Goal: Task Accomplishment & Management: Complete application form

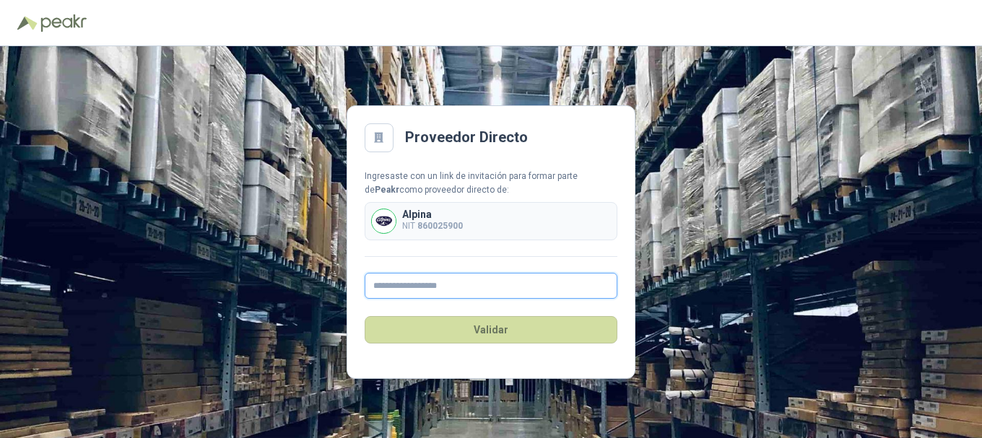
click at [441, 286] on input "text" at bounding box center [491, 286] width 253 height 26
click at [432, 288] on input "text" at bounding box center [491, 286] width 253 height 26
click at [406, 284] on input "text" at bounding box center [491, 286] width 253 height 26
type input "**********"
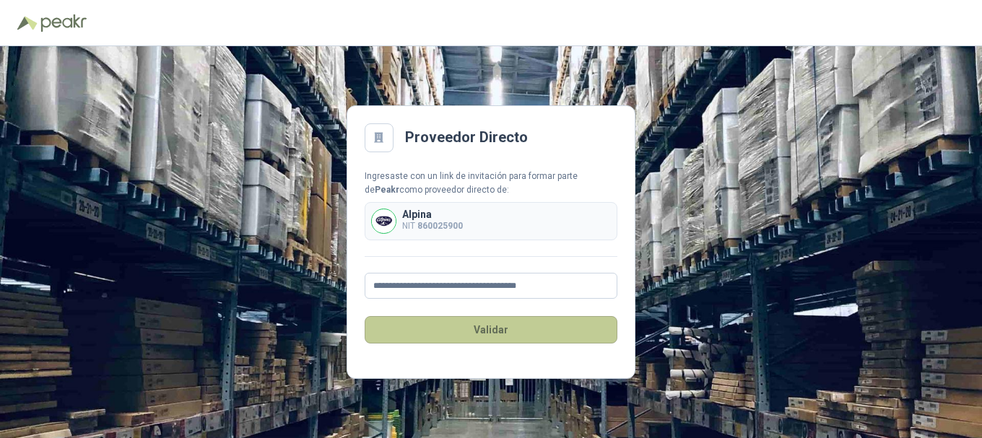
click at [495, 333] on button "Validar" at bounding box center [491, 329] width 253 height 27
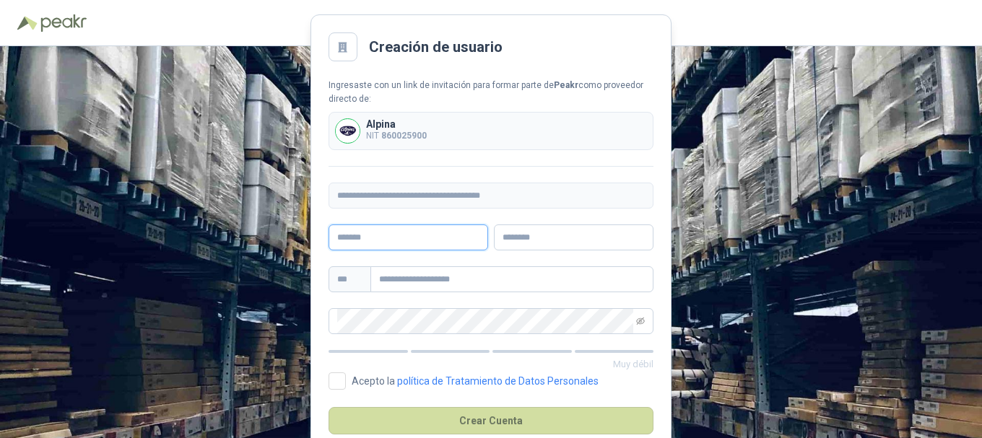
click at [421, 243] on input "text" at bounding box center [408, 238] width 160 height 26
type input "***"
type input "**********"
click at [552, 240] on input "text" at bounding box center [574, 238] width 160 height 26
type input "*"
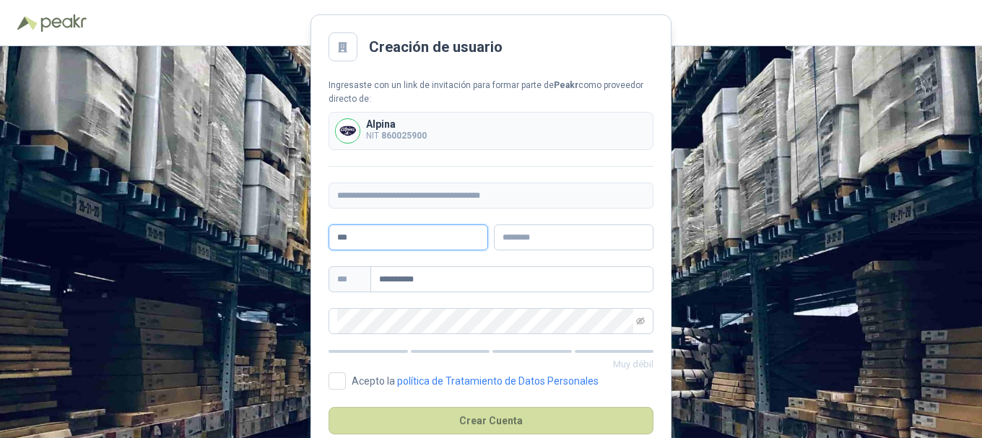
click at [390, 233] on input "***" at bounding box center [408, 238] width 160 height 26
type input "**********"
click at [525, 240] on input "text" at bounding box center [574, 238] width 160 height 26
type input "**********"
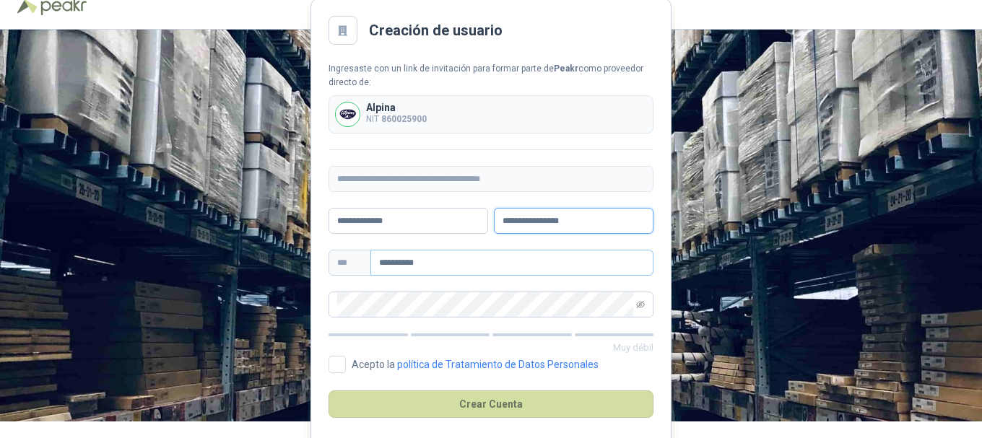
scroll to position [32, 0]
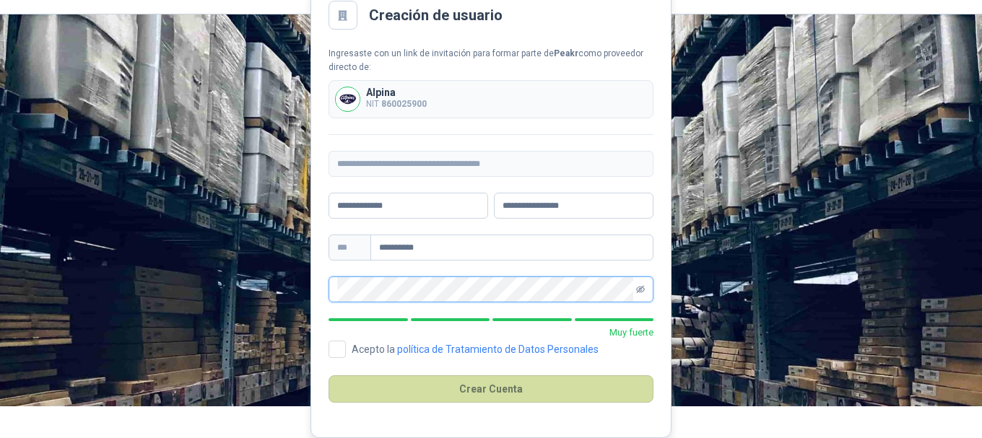
click at [642, 290] on icon "eye-invisible" at bounding box center [640, 289] width 9 height 9
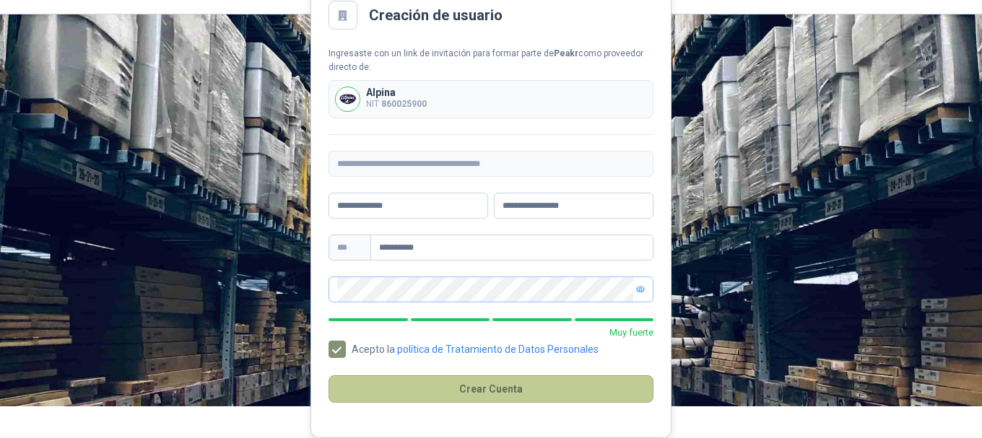
click at [510, 392] on button "Crear Cuenta" at bounding box center [490, 388] width 325 height 27
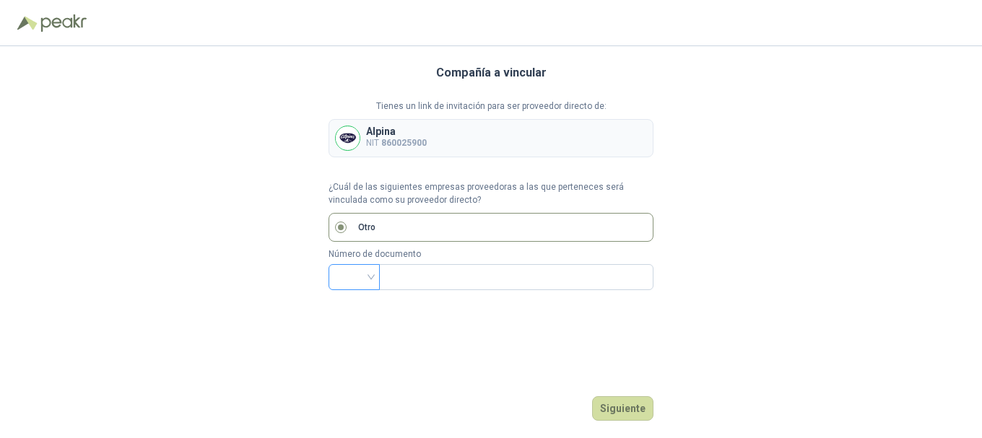
click at [371, 276] on div at bounding box center [353, 277] width 51 height 26
click at [370, 279] on input "search" at bounding box center [354, 276] width 34 height 22
click at [353, 151] on div "NIT" at bounding box center [354, 155] width 28 height 16
click at [449, 281] on input "text" at bounding box center [515, 277] width 254 height 25
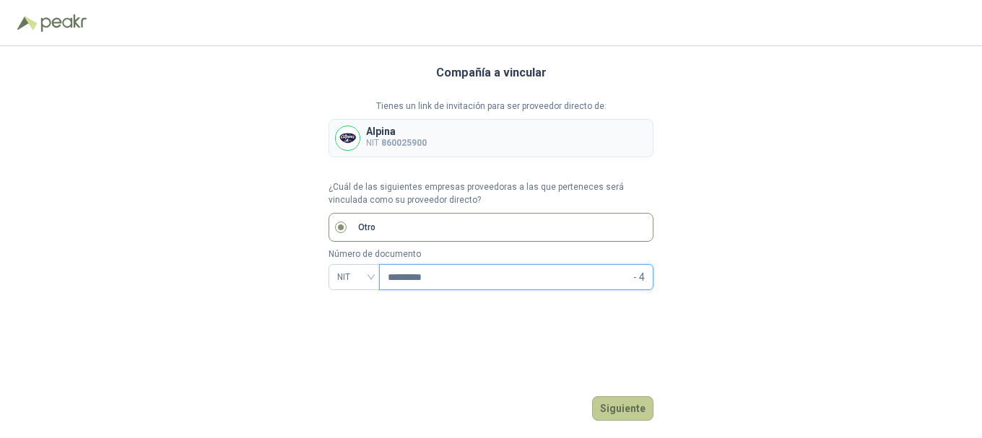
type input "*********"
click at [618, 409] on button "Siguiente" at bounding box center [622, 408] width 61 height 25
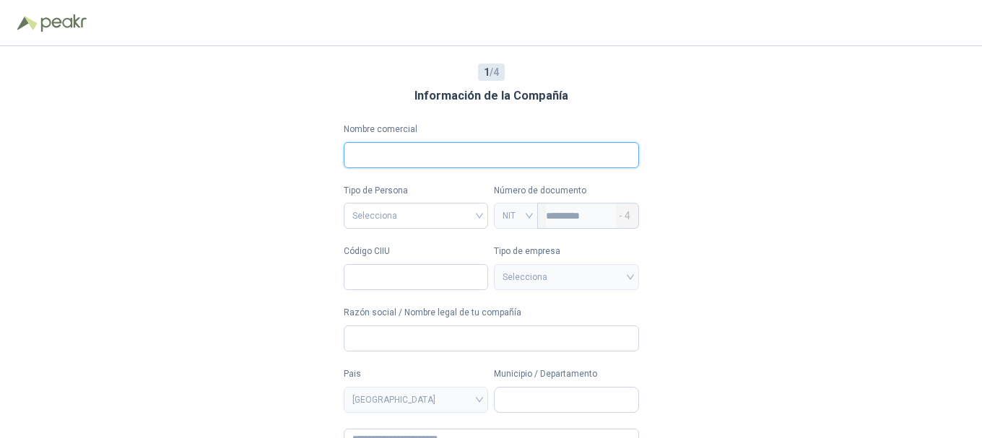
click at [388, 160] on input "Nombre comercial" at bounding box center [491, 155] width 295 height 26
type input "**********"
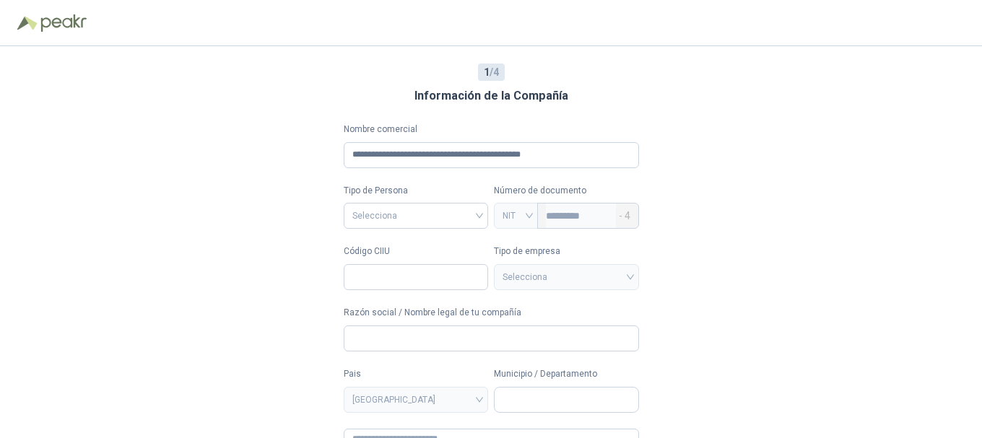
click at [725, 162] on div "**********" at bounding box center [491, 242] width 982 height 392
click at [437, 222] on input "search" at bounding box center [416, 215] width 128 height 22
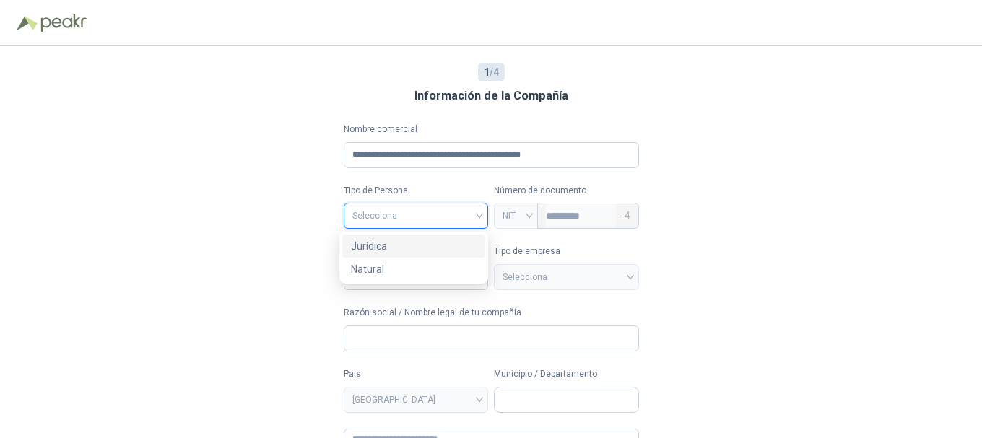
click at [399, 242] on div "Jurídica" at bounding box center [414, 246] width 126 height 16
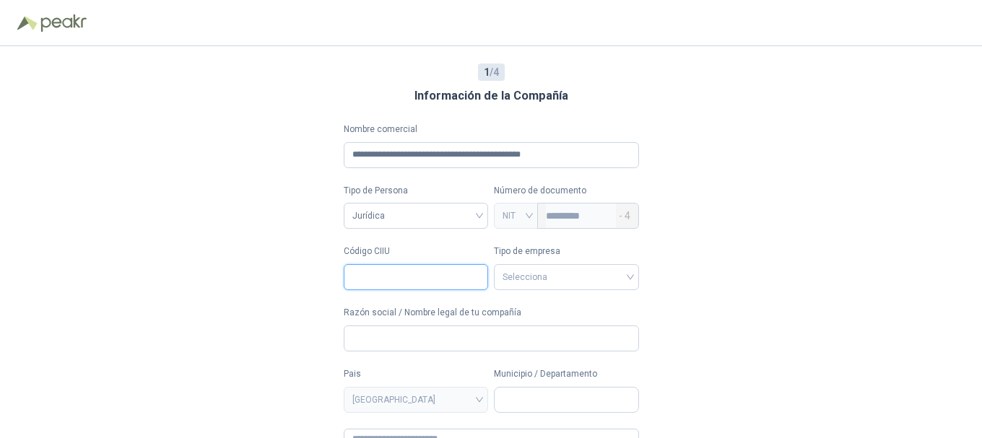
click at [436, 277] on input "Código CIIU" at bounding box center [416, 277] width 145 height 26
type input "*"
type input "****"
click at [531, 267] on input "search" at bounding box center [566, 276] width 128 height 22
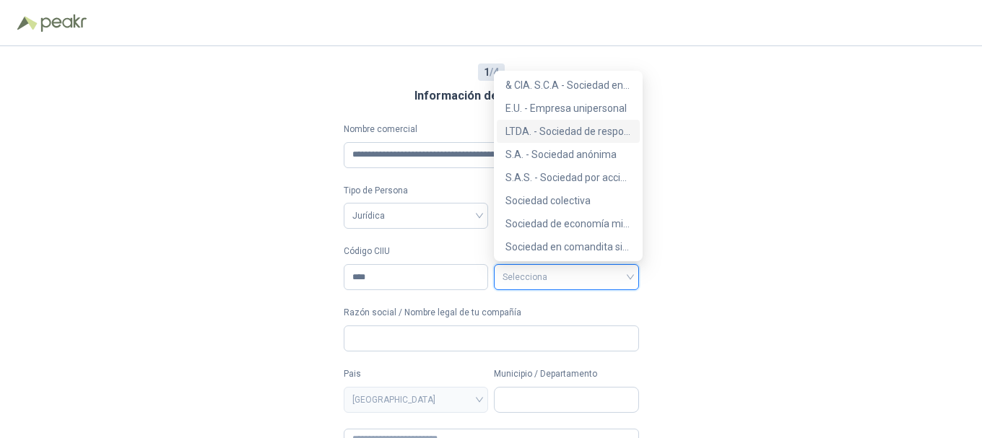
click at [582, 135] on div "LTDA. - Sociedad de responsabilidad limitada" at bounding box center [568, 131] width 126 height 16
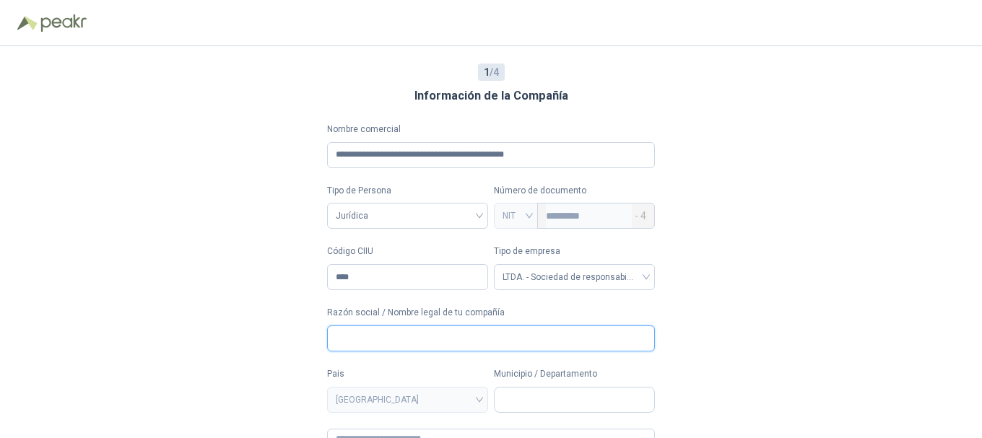
click at [401, 335] on input "Razón social / Nombre legal de tu compañía" at bounding box center [491, 339] width 328 height 26
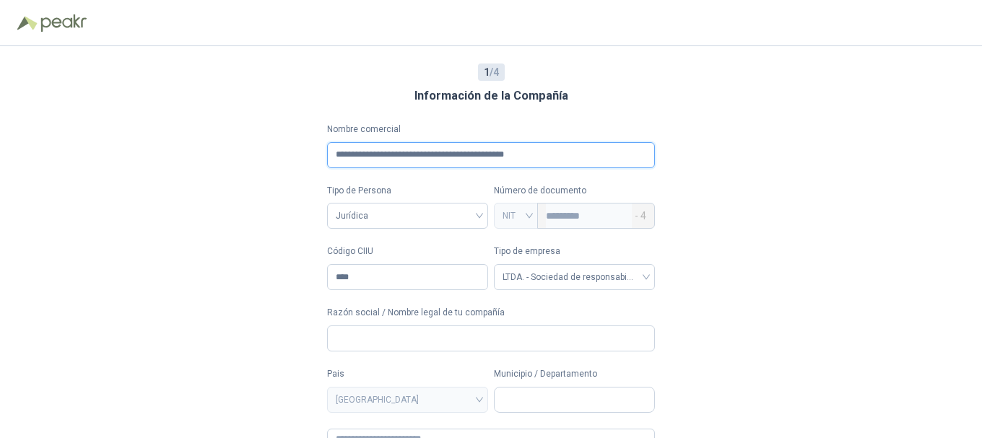
drag, startPoint x: 336, startPoint y: 155, endPoint x: 580, endPoint y: 159, distance: 244.0
click at [580, 159] on input "**********" at bounding box center [491, 155] width 328 height 26
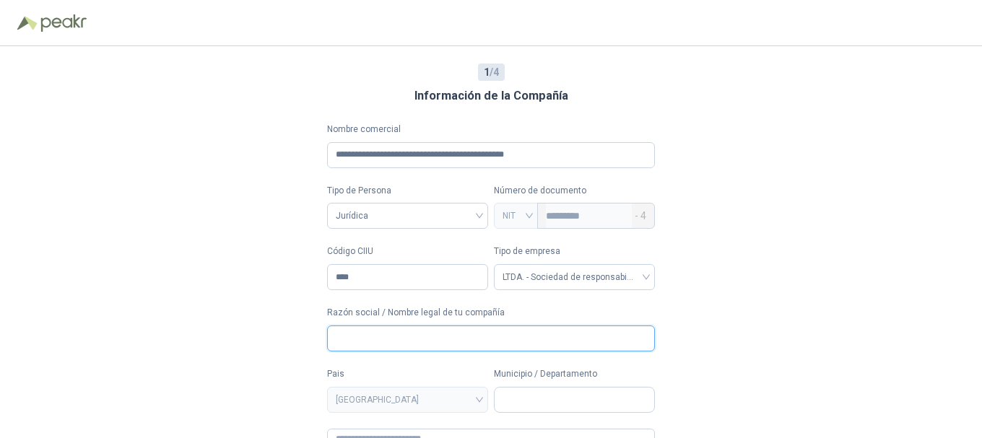
click at [377, 340] on input "Razón social / Nombre legal de tu compañía" at bounding box center [491, 339] width 328 height 26
paste input "**********"
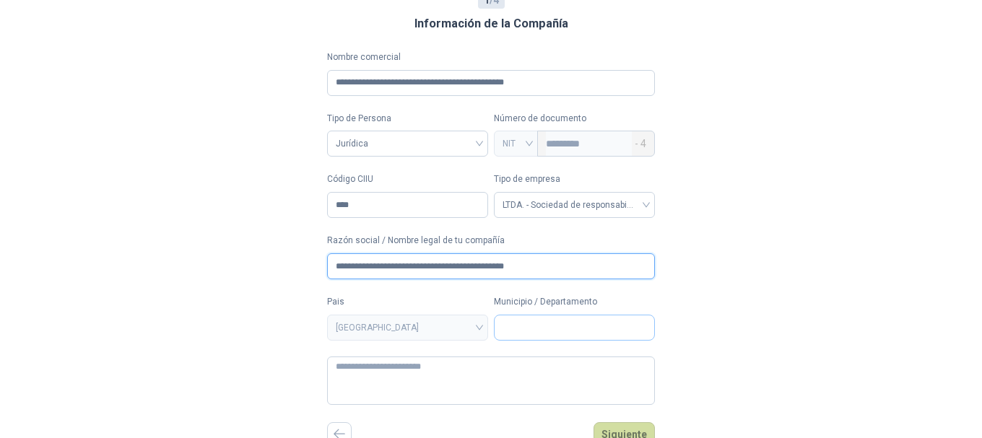
type input "**********"
click at [519, 328] on input "Municipio / Departamento" at bounding box center [575, 327] width 160 height 25
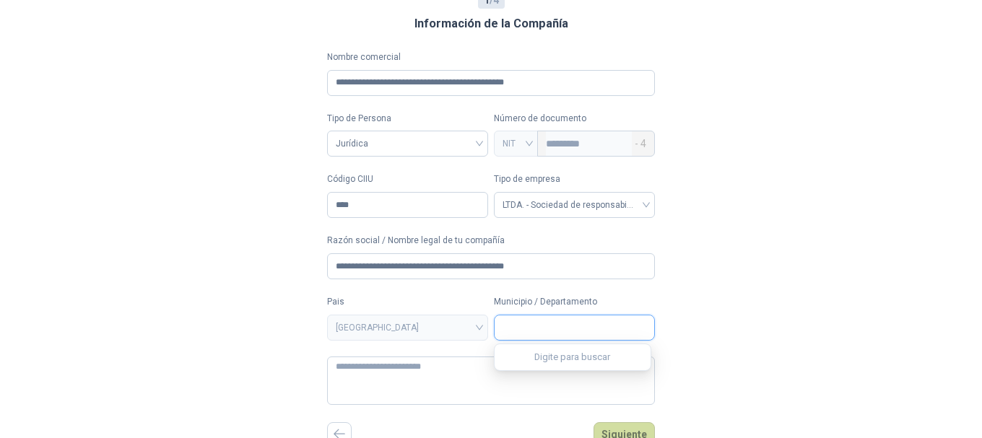
type input "*"
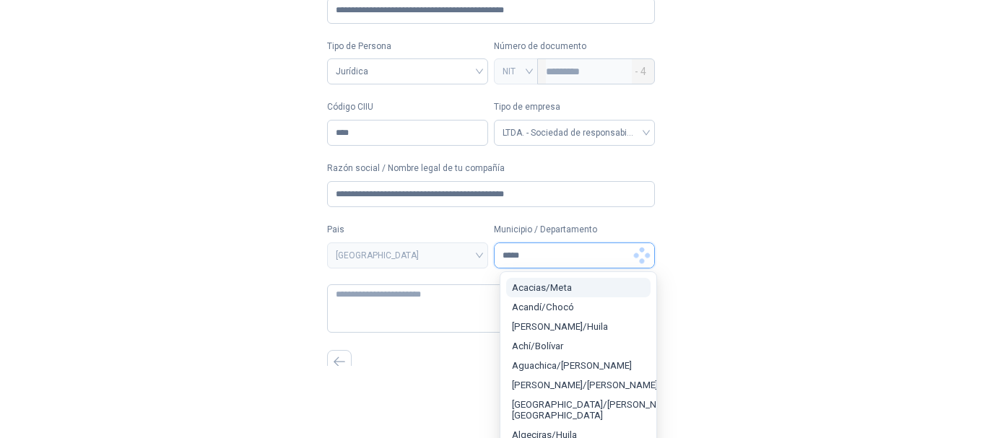
scroll to position [0, 0]
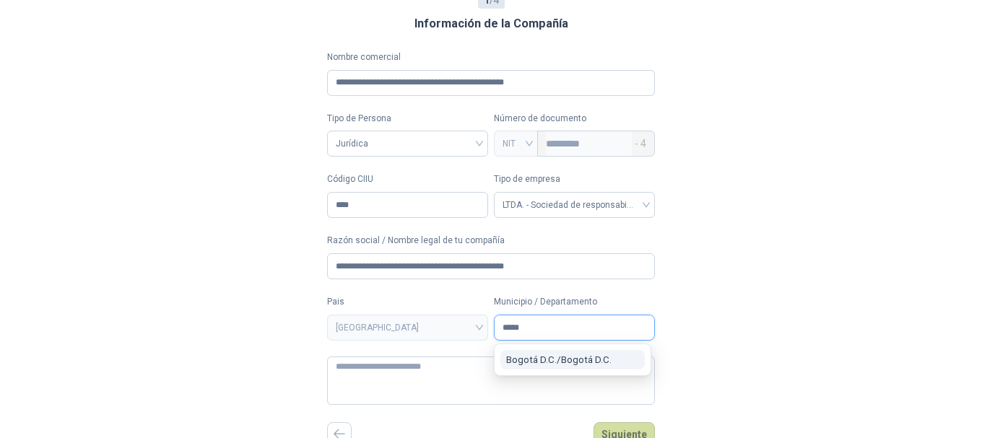
type input "*****"
click at [570, 360] on span "Bogotá D.C. / Bogotá D.C." at bounding box center [558, 359] width 105 height 11
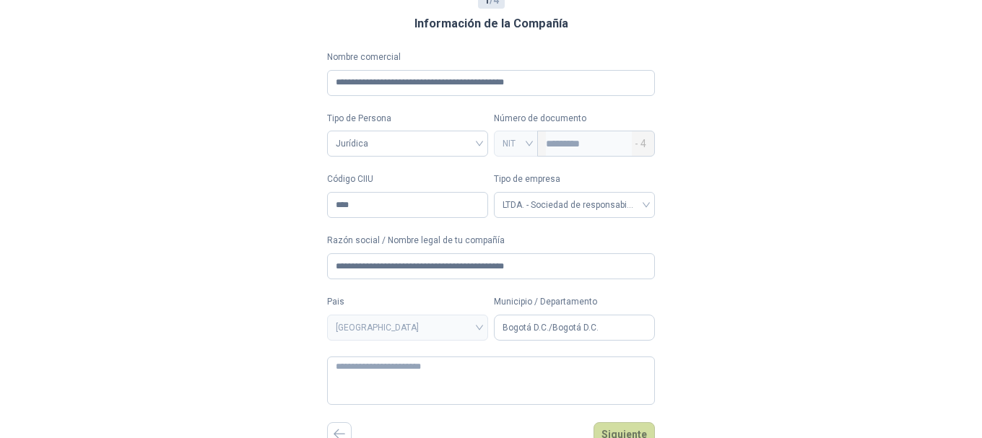
scroll to position [81, 0]
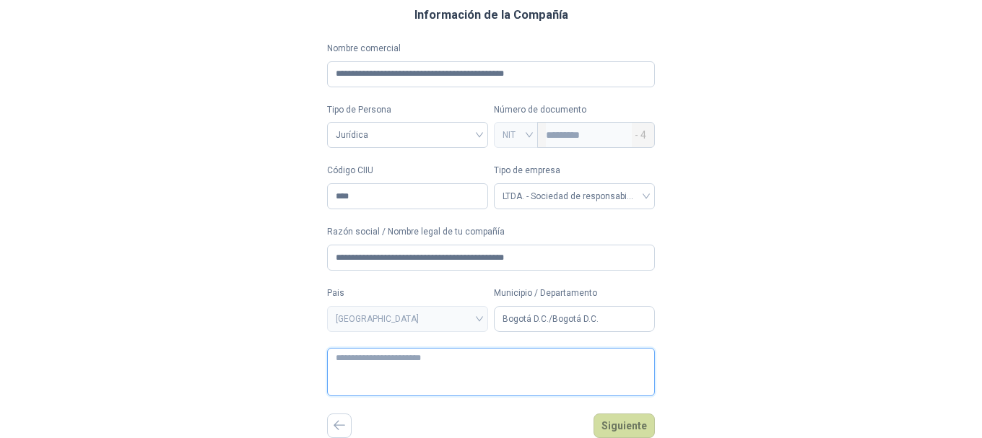
click at [427, 362] on textarea at bounding box center [491, 372] width 328 height 48
type textarea "**********"
click at [617, 430] on button "Siguiente" at bounding box center [623, 426] width 61 height 25
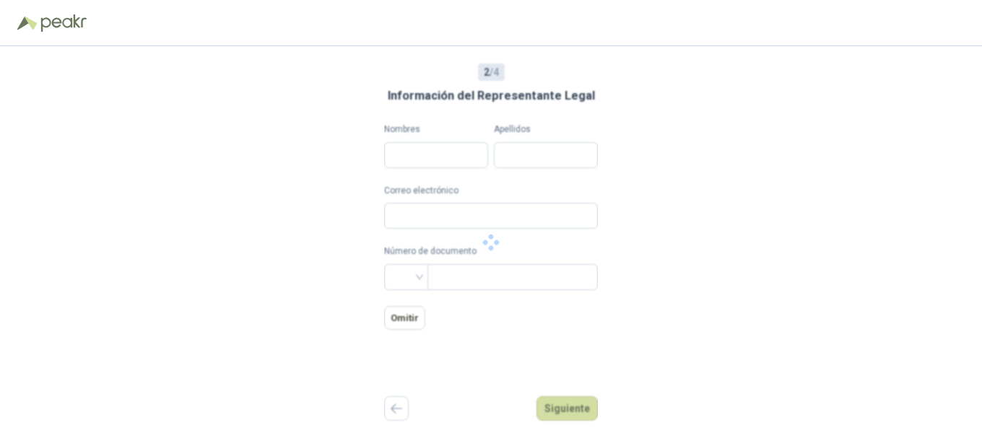
scroll to position [0, 0]
click at [462, 158] on input "Nombres" at bounding box center [436, 155] width 104 height 26
type input "***"
type input "**********"
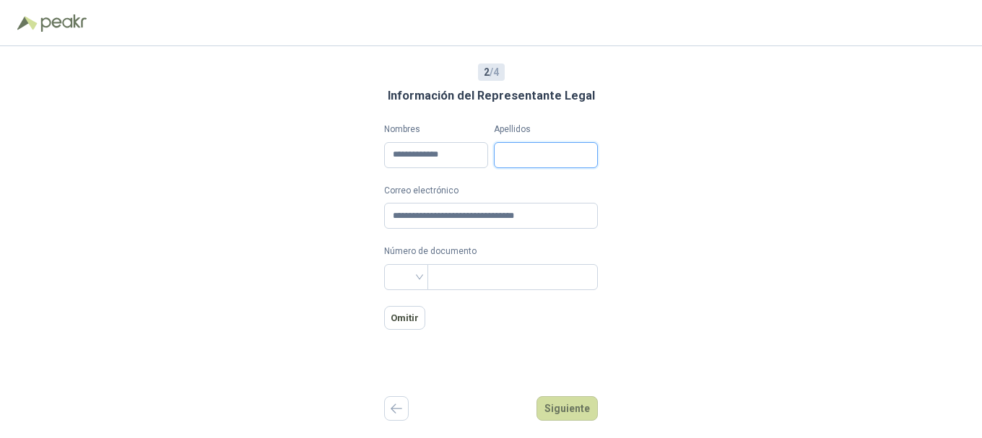
click at [513, 155] on input "Apellidos" at bounding box center [546, 155] width 104 height 26
type input "**********"
drag, startPoint x: 437, startPoint y: 219, endPoint x: 326, endPoint y: 217, distance: 110.5
click at [326, 217] on div "**********" at bounding box center [491, 242] width 982 height 392
click at [456, 214] on input "**********" at bounding box center [491, 216] width 214 height 26
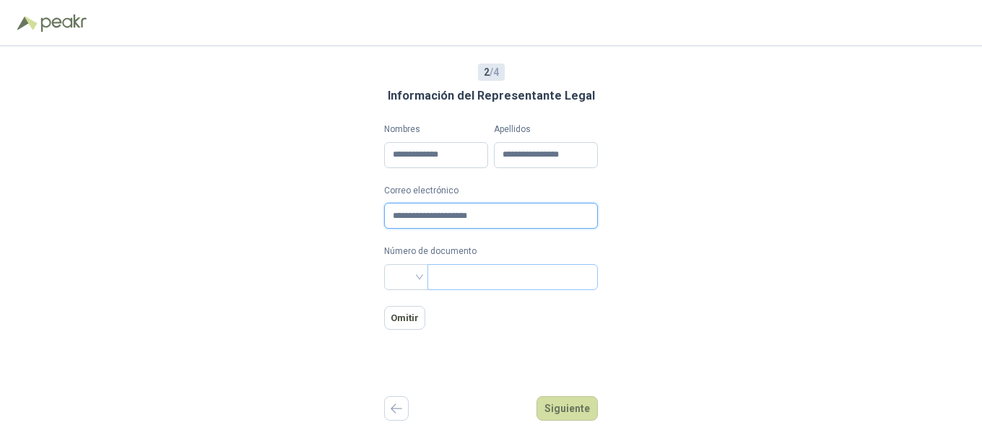
paste input "**********"
drag, startPoint x: 454, startPoint y: 215, endPoint x: 461, endPoint y: 227, distance: 13.3
click at [456, 216] on input "**********" at bounding box center [491, 216] width 214 height 26
click at [413, 280] on div at bounding box center [406, 277] width 44 height 26
type input "**********"
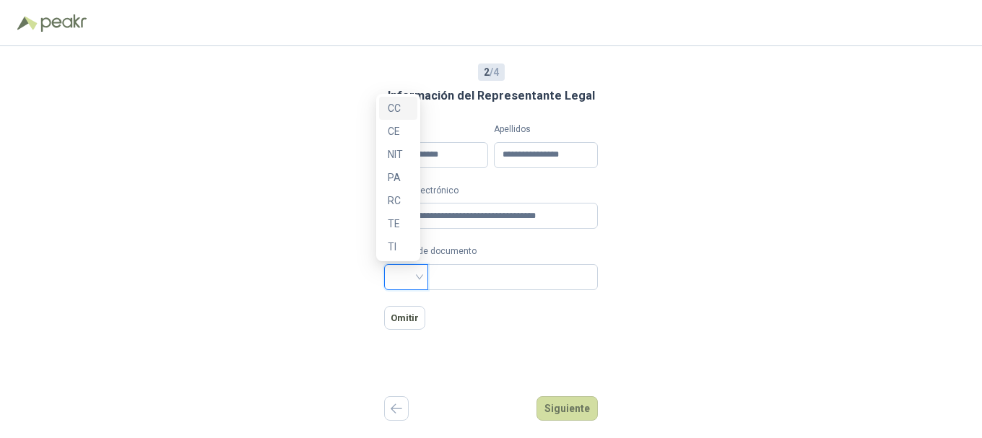
click at [402, 110] on div "CC" at bounding box center [398, 108] width 21 height 16
click at [469, 276] on input "text" at bounding box center [511, 277] width 150 height 25
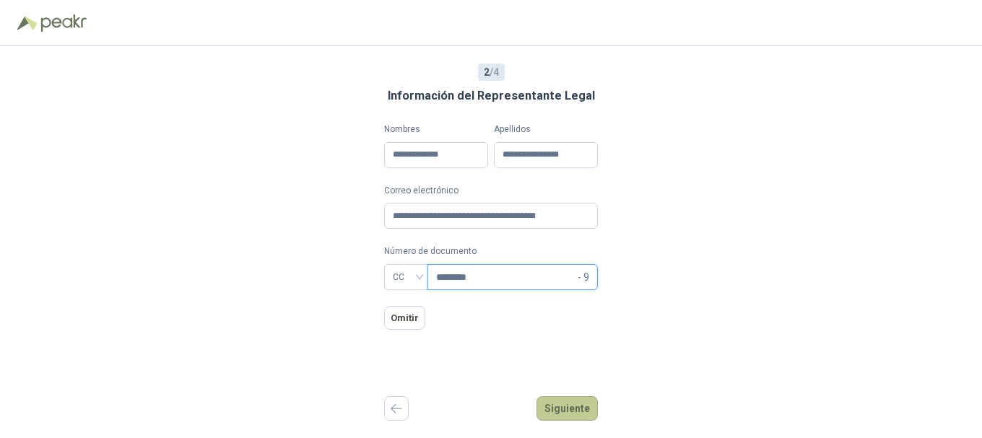
type input "********"
click at [570, 411] on button "Siguiente" at bounding box center [566, 408] width 61 height 25
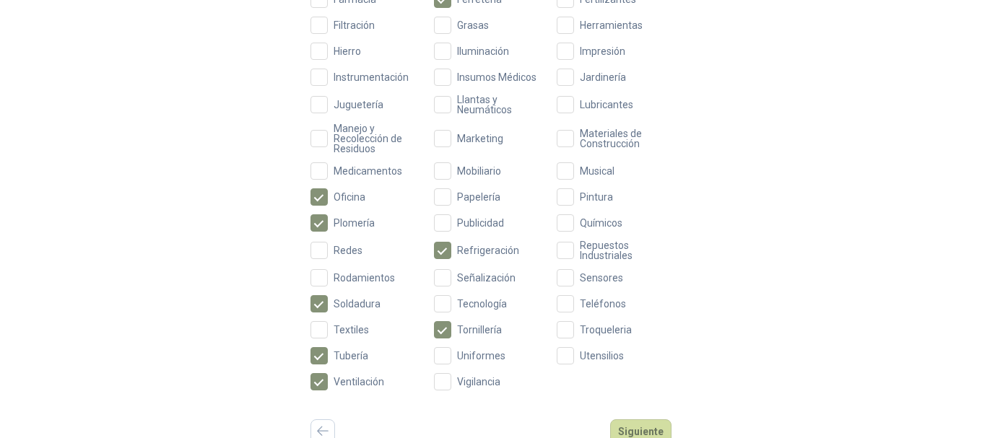
scroll to position [561, 0]
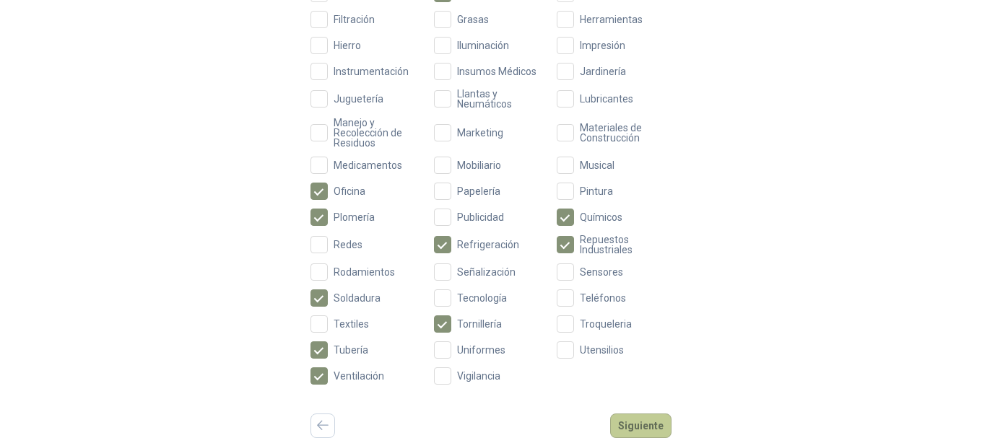
click at [640, 431] on button "Siguiente" at bounding box center [640, 426] width 61 height 25
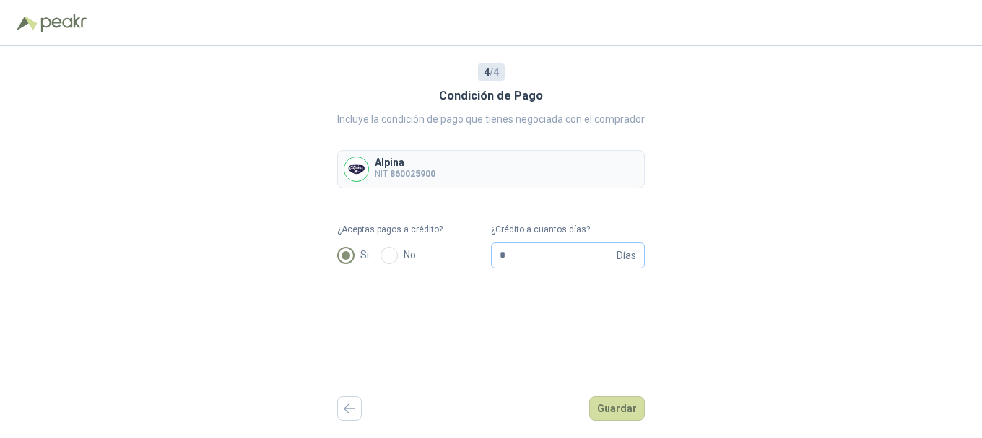
click at [617, 258] on span "Días" at bounding box center [626, 255] width 19 height 25
type input "**"
click at [616, 406] on button "Guardar" at bounding box center [617, 408] width 56 height 25
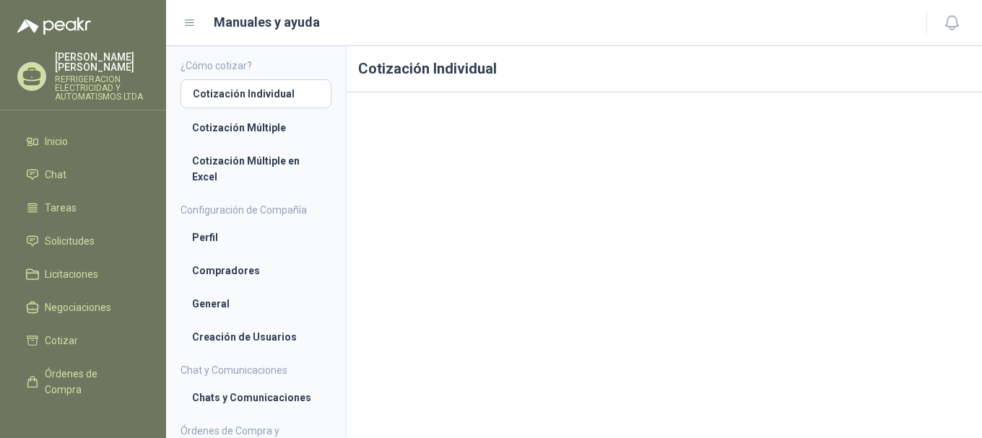
scroll to position [19, 0]
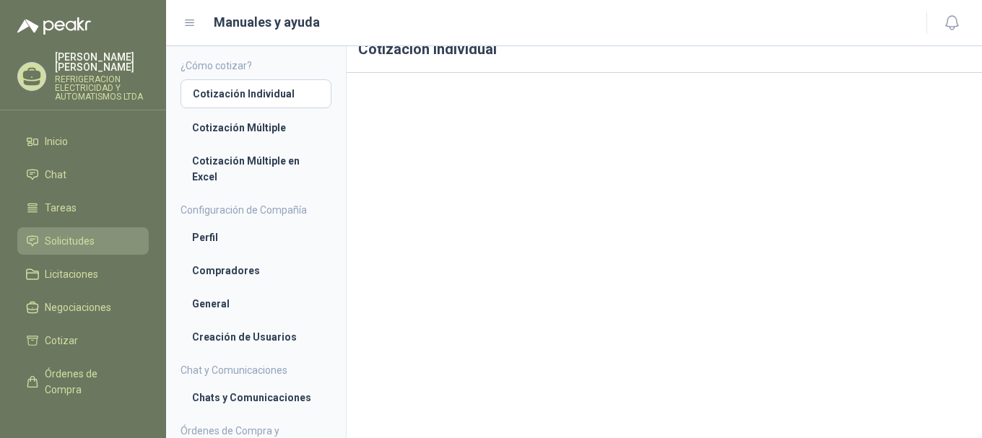
click at [58, 245] on span "Solicitudes" at bounding box center [70, 241] width 50 height 16
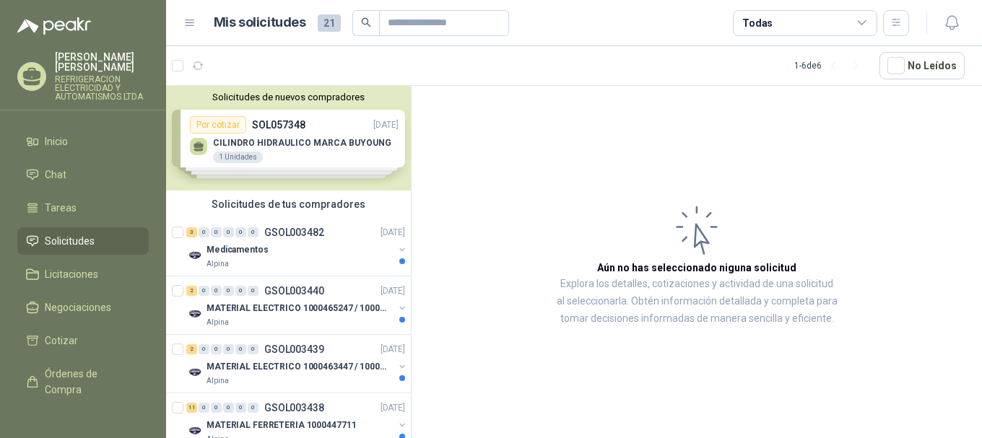
click at [283, 142] on div "Solicitudes de nuevos compradores Por cotizar SOL057348 25/09/25 CILINDRO HIDRA…" at bounding box center [288, 138] width 245 height 105
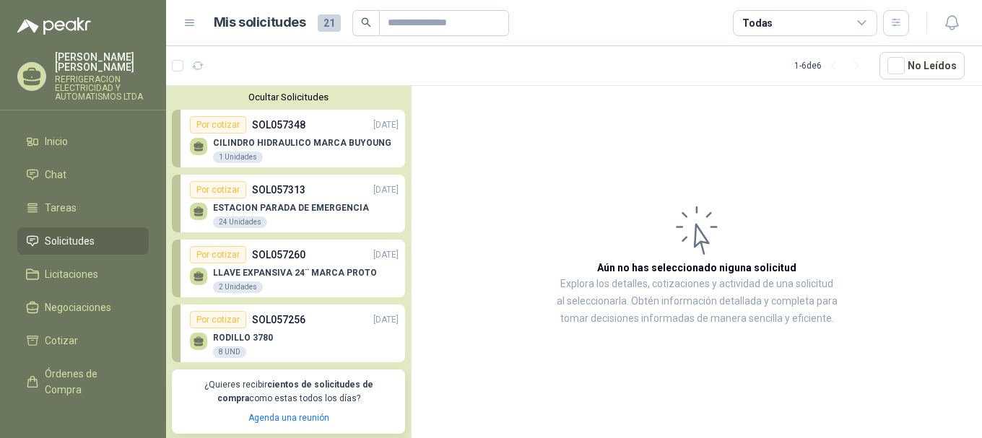
click at [294, 143] on p "CILINDRO HIDRAULICO MARCA BUYOUNG" at bounding box center [302, 143] width 178 height 10
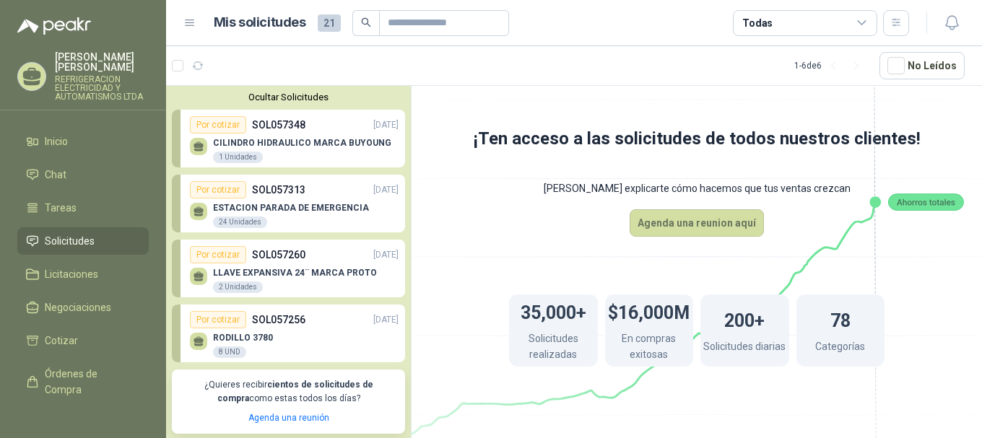
click at [274, 214] on div "ESTACION PARADA DE EMERGENCIA 24 Unidades" at bounding box center [291, 216] width 156 height 26
click at [276, 206] on p "ESTACION PARADA DE EMERGENCIA" at bounding box center [291, 208] width 156 height 10
click at [271, 214] on div "ESTACION PARADA DE EMERGENCIA 24 Unidades" at bounding box center [291, 216] width 156 height 26
click at [274, 257] on p "SOL057260" at bounding box center [278, 255] width 53 height 16
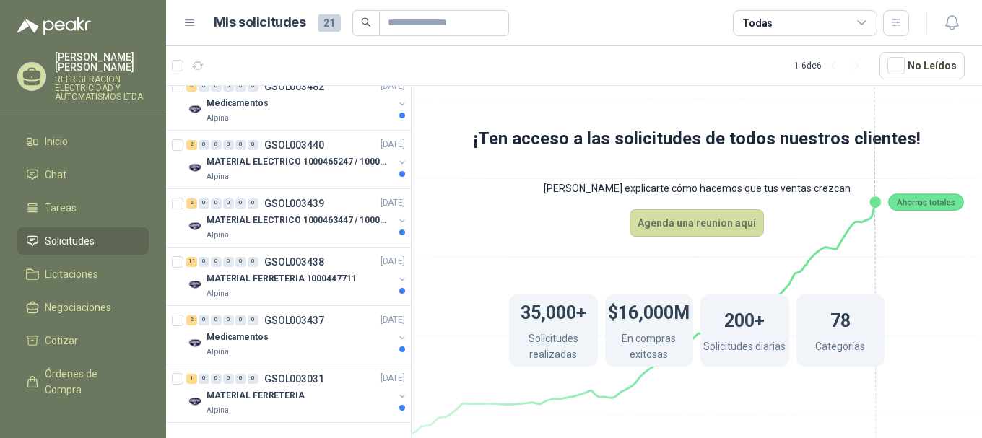
scroll to position [407, 0]
click at [286, 388] on div "MATERIAL FERRETERIA" at bounding box center [299, 396] width 187 height 17
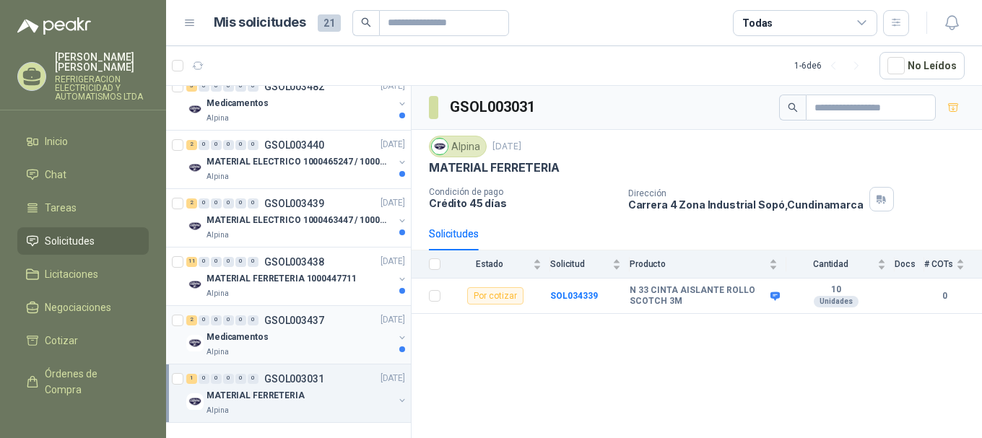
click at [272, 333] on div "Medicamentos" at bounding box center [299, 337] width 187 height 17
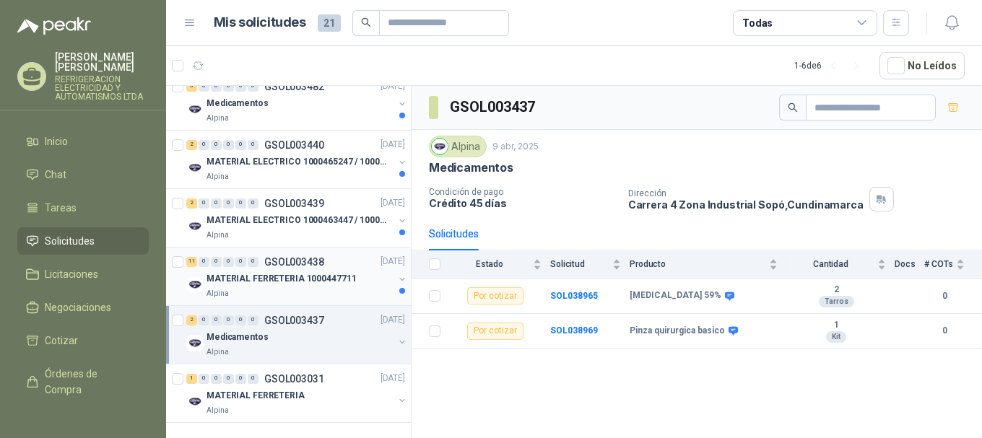
click at [283, 271] on div "MATERIAL FERRETERIA 1000447711" at bounding box center [299, 279] width 187 height 17
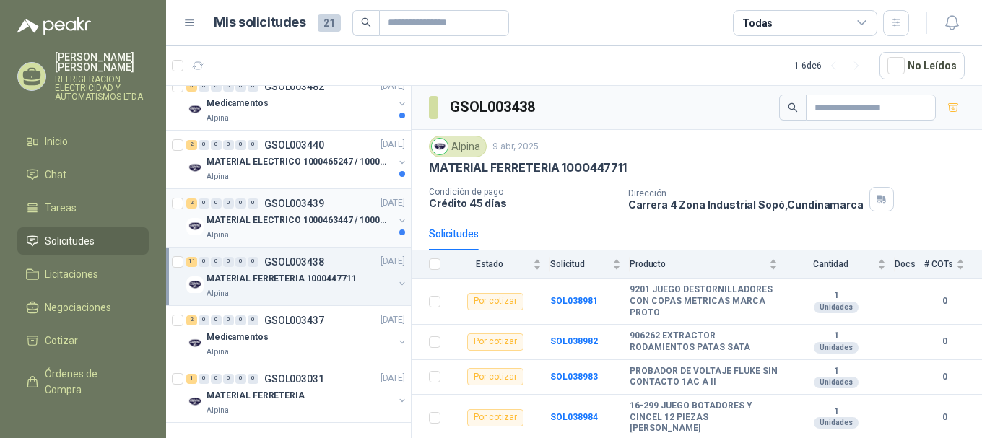
click at [299, 214] on p "MATERIAL ELECTRICO 1000463447 / 1000465800" at bounding box center [296, 221] width 180 height 14
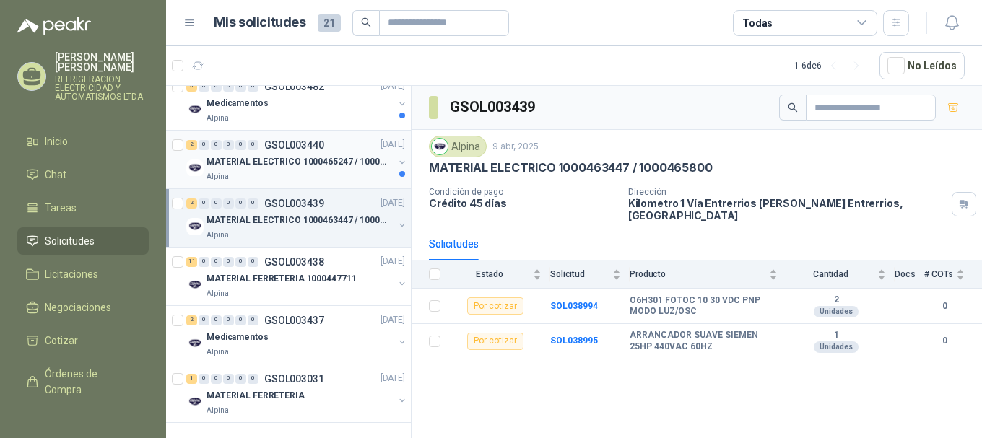
click at [279, 155] on p "MATERIAL ELECTRICO 1000465247 / 1000466995" at bounding box center [296, 162] width 180 height 14
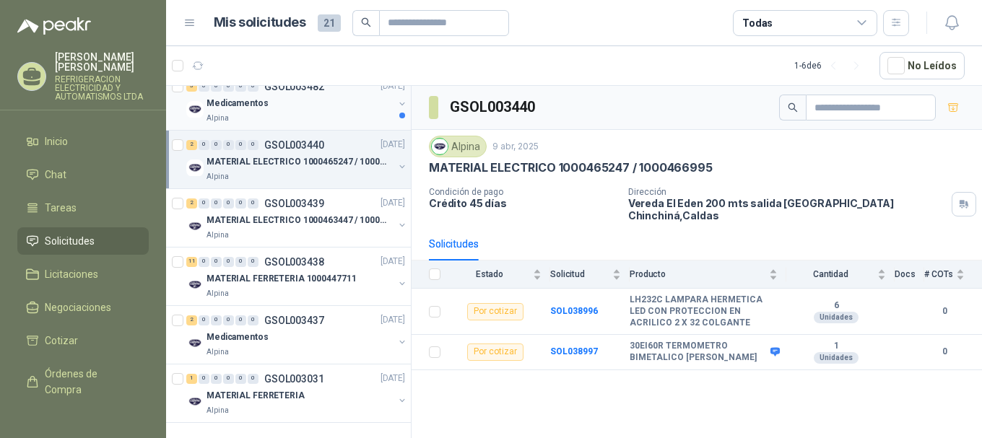
click at [272, 113] on div "Alpina" at bounding box center [299, 119] width 187 height 12
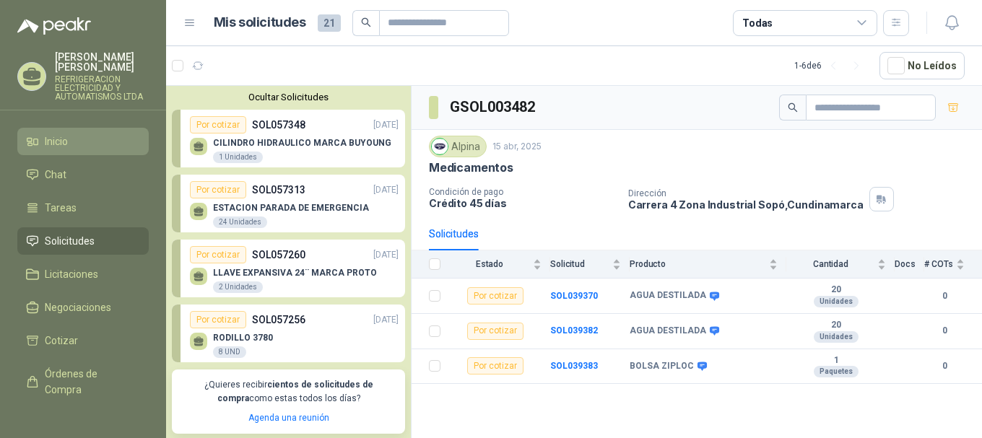
click at [72, 137] on li "Inicio" at bounding box center [83, 142] width 114 height 16
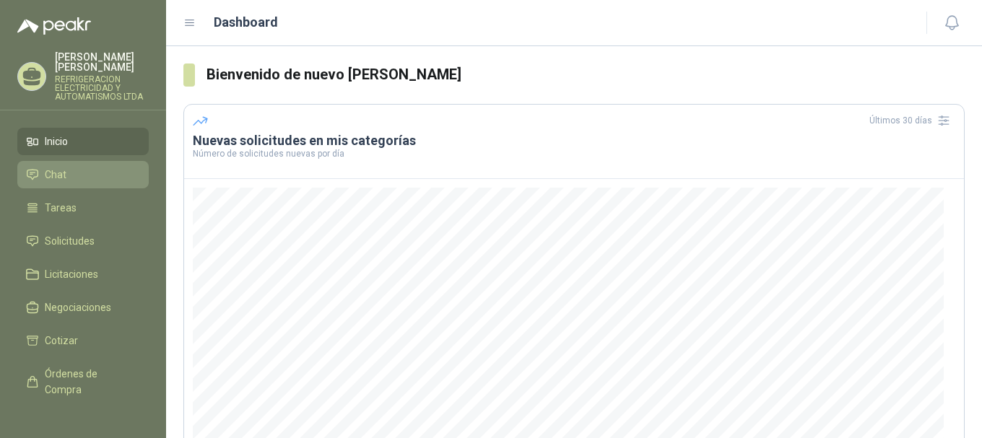
click at [58, 174] on span "Chat" at bounding box center [56, 175] width 22 height 16
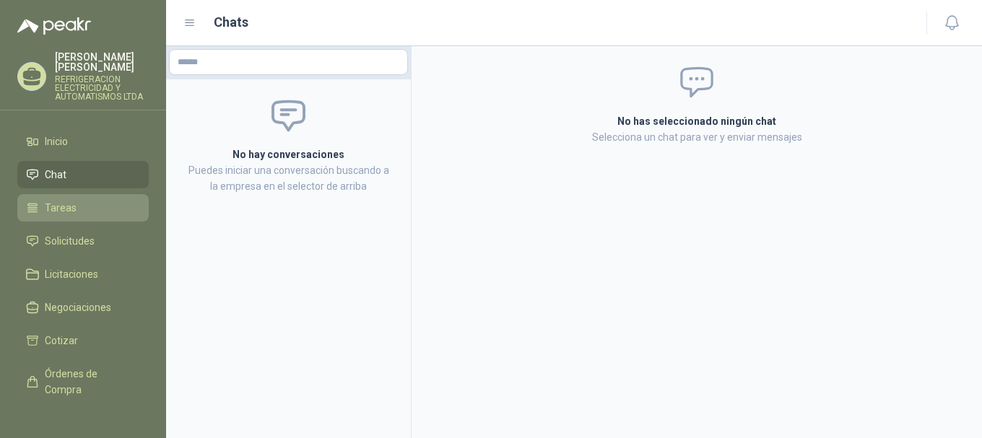
click at [66, 214] on span "Tareas" at bounding box center [61, 208] width 32 height 16
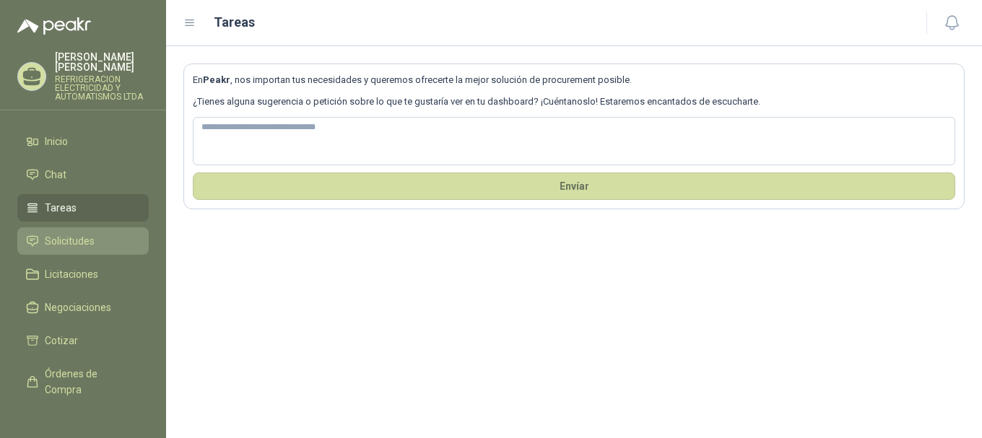
click at [71, 247] on span "Solicitudes" at bounding box center [70, 241] width 50 height 16
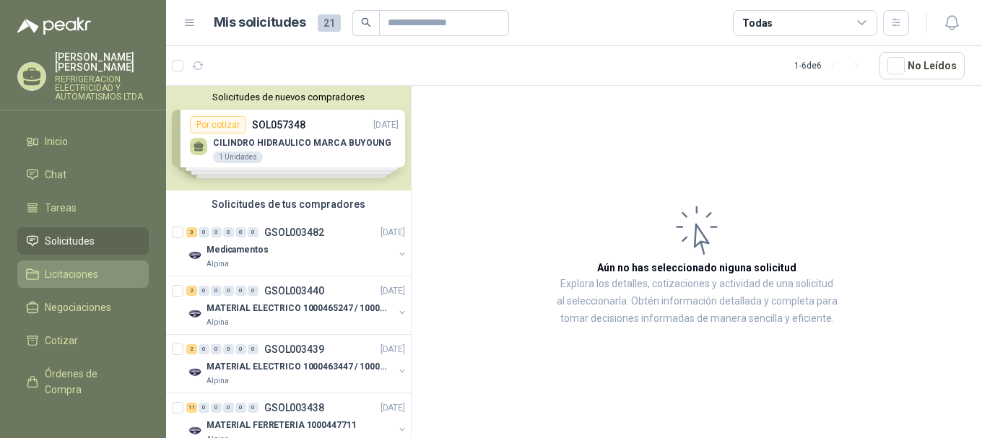
click at [71, 275] on span "Licitaciones" at bounding box center [71, 274] width 53 height 16
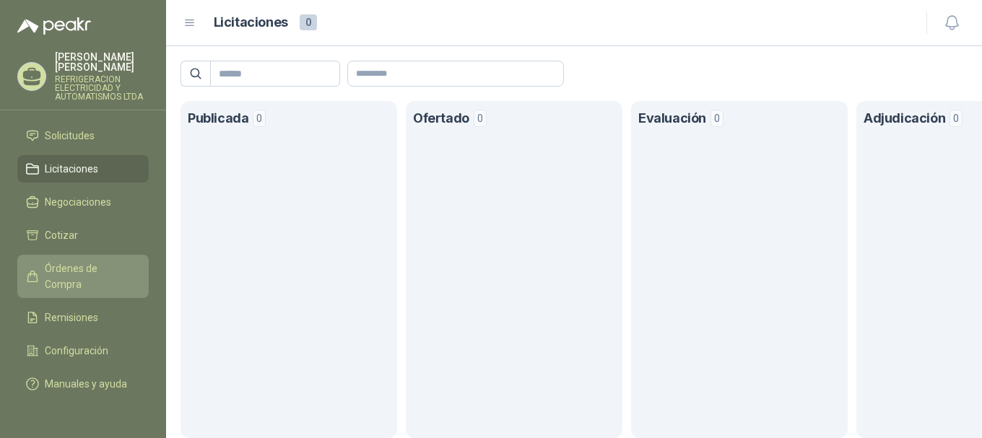
scroll to position [121, 0]
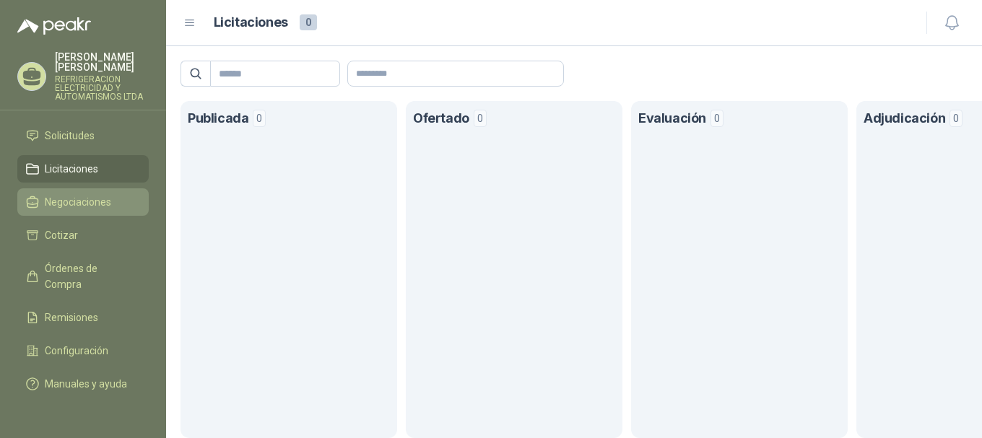
click at [77, 194] on span "Negociaciones" at bounding box center [78, 202] width 66 height 16
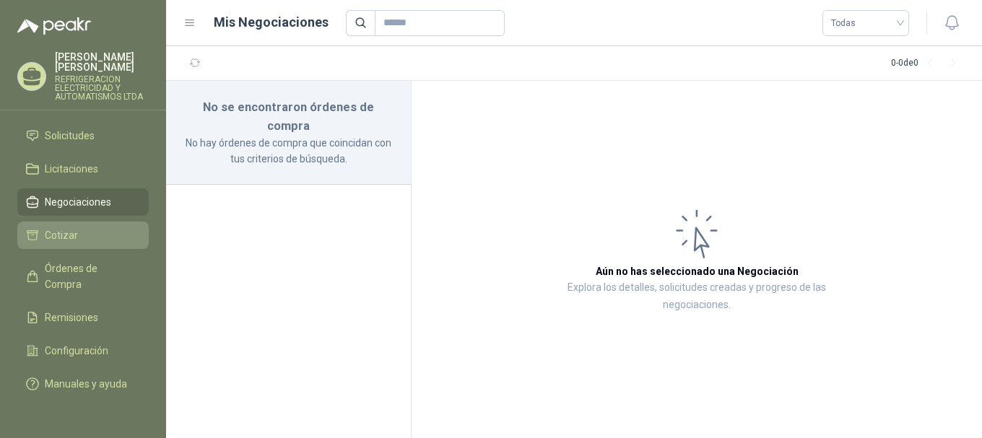
click at [66, 227] on span "Cotizar" at bounding box center [61, 235] width 33 height 16
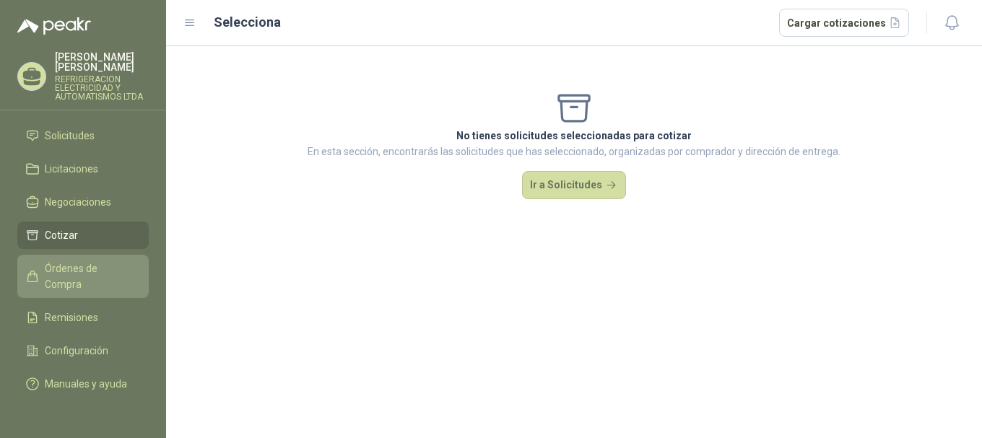
click at [89, 264] on span "Órdenes de Compra" at bounding box center [90, 277] width 90 height 32
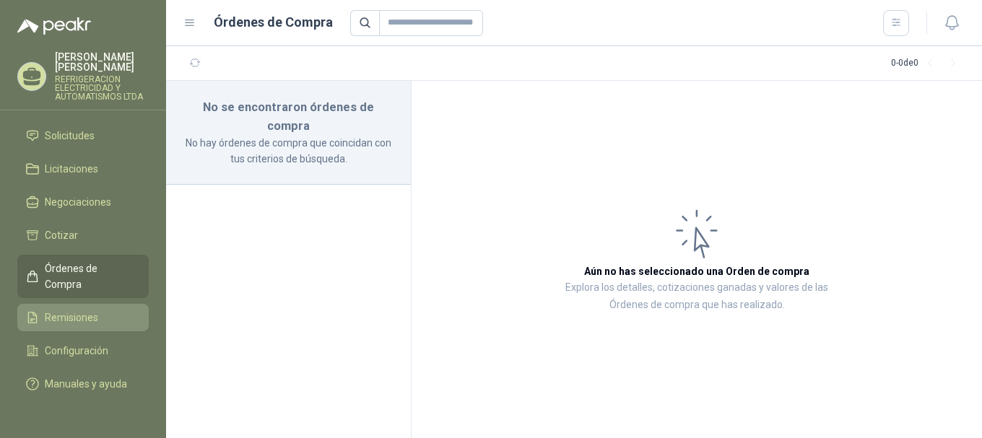
click at [75, 310] on span "Remisiones" at bounding box center [71, 318] width 53 height 16
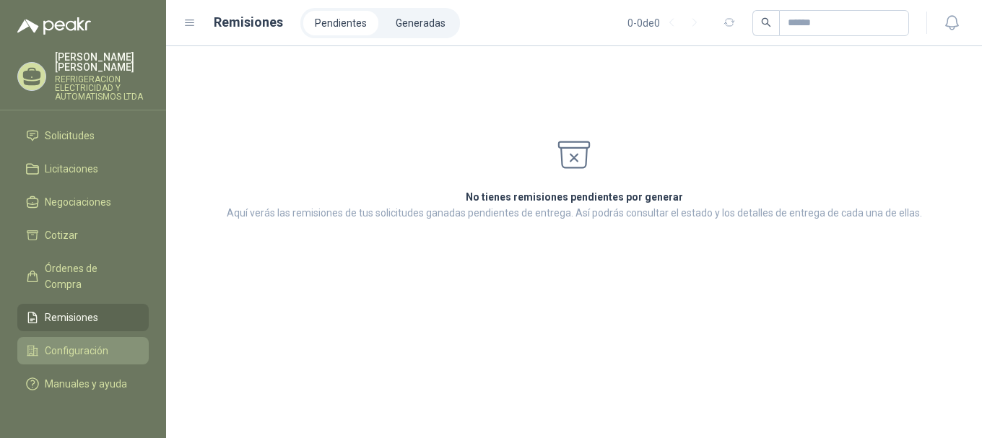
click at [73, 343] on span "Configuración" at bounding box center [77, 351] width 64 height 16
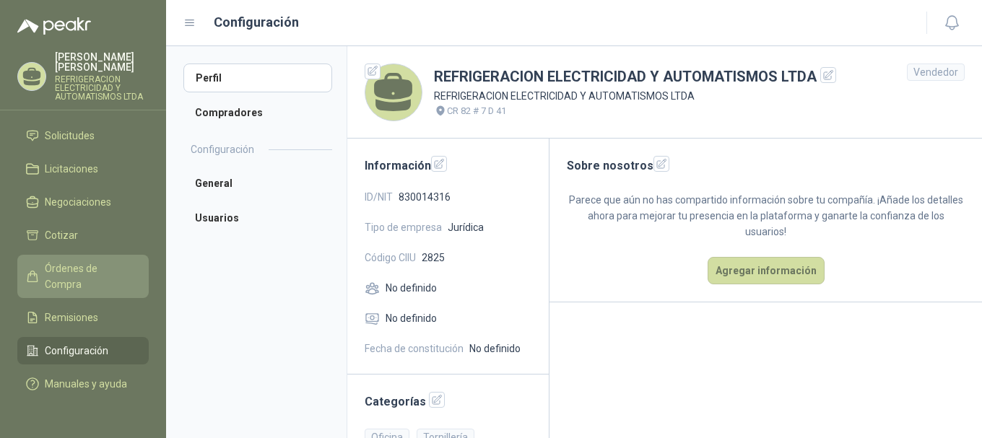
click at [64, 266] on span "Órdenes de Compra" at bounding box center [90, 277] width 90 height 32
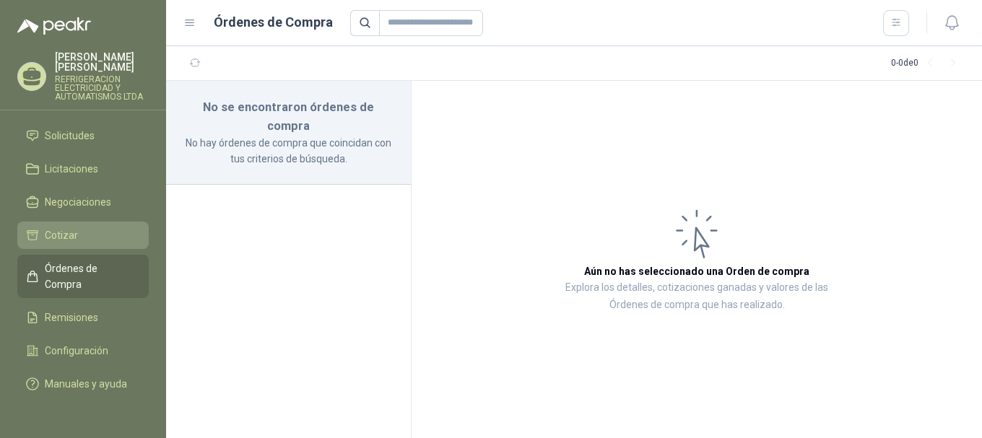
click at [72, 227] on span "Cotizar" at bounding box center [61, 235] width 33 height 16
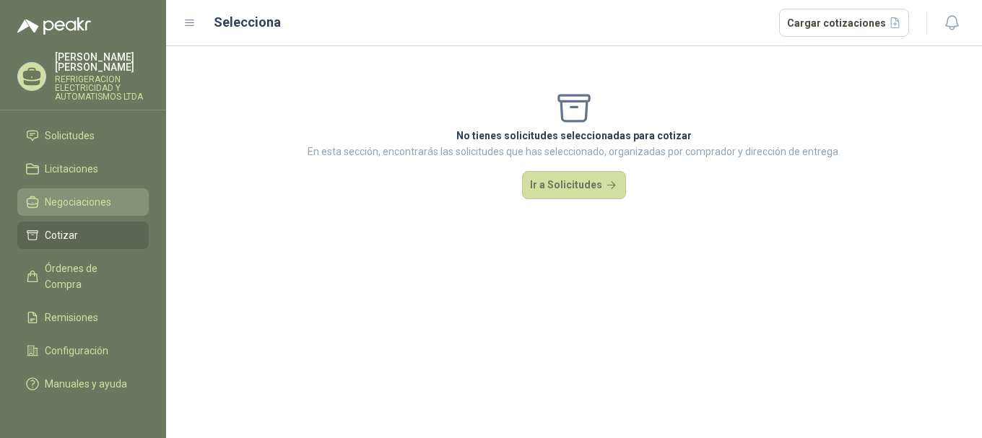
click at [71, 194] on span "Negociaciones" at bounding box center [78, 202] width 66 height 16
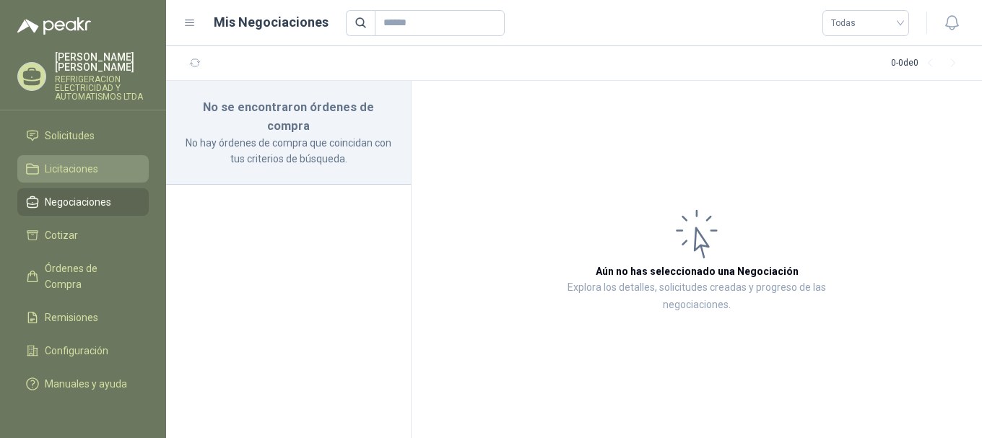
click at [75, 162] on link "Licitaciones" at bounding box center [82, 168] width 131 height 27
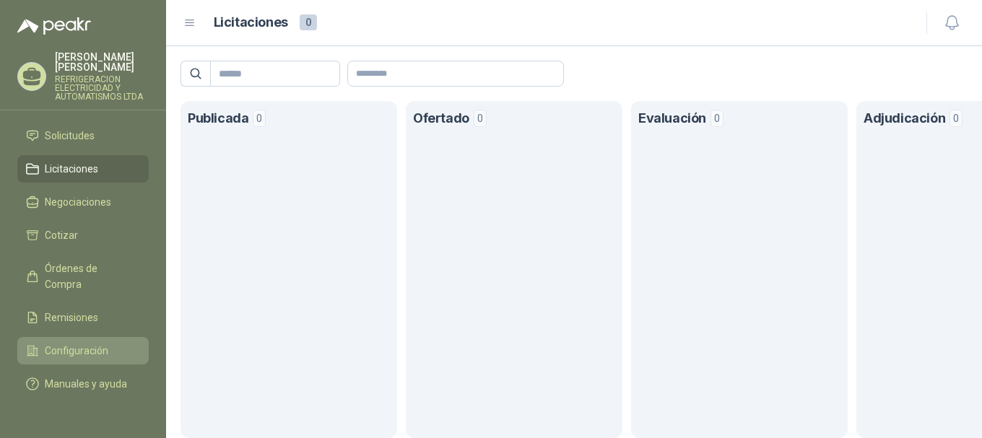
click at [76, 343] on span "Configuración" at bounding box center [77, 351] width 64 height 16
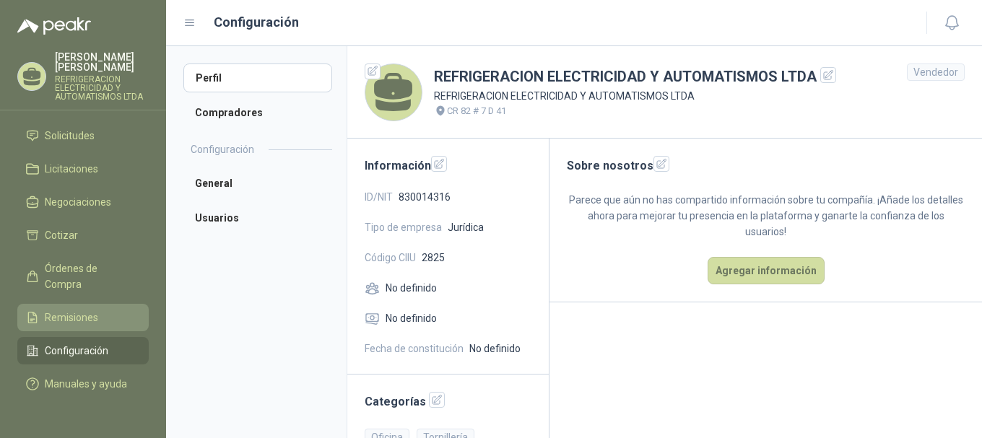
click at [72, 310] on span "Remisiones" at bounding box center [71, 318] width 53 height 16
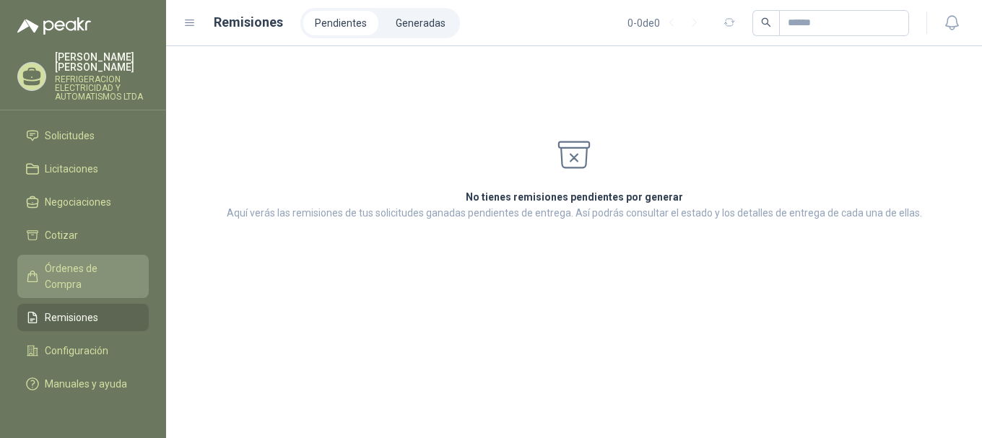
click at [73, 274] on span "Órdenes de Compra" at bounding box center [90, 277] width 90 height 32
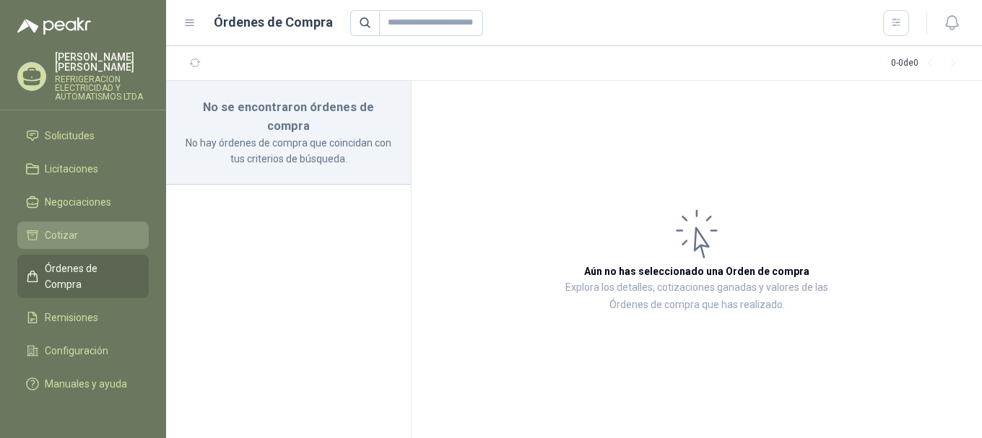
click at [70, 227] on span "Cotizar" at bounding box center [61, 235] width 33 height 16
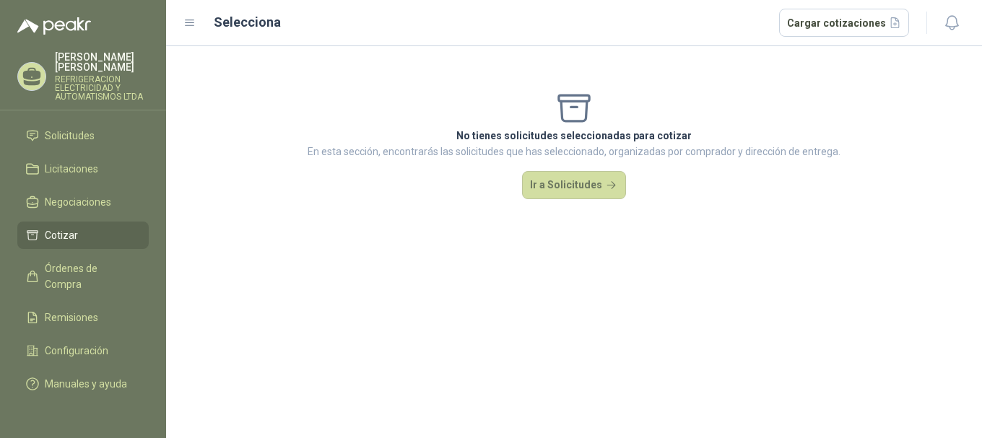
click at [77, 83] on p "REFRIGERACION ELECTRICIDAD Y AUTOMATISMOS LTDA" at bounding box center [102, 88] width 94 height 26
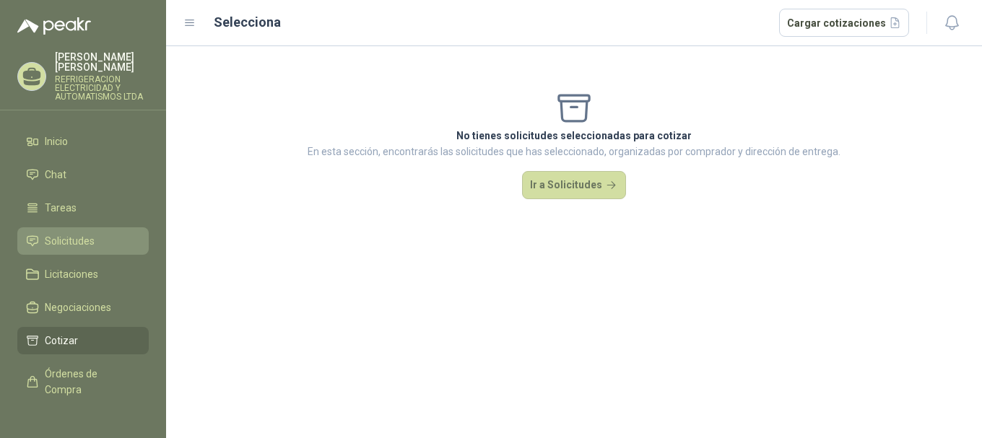
click at [64, 241] on span "Solicitudes" at bounding box center [70, 241] width 50 height 16
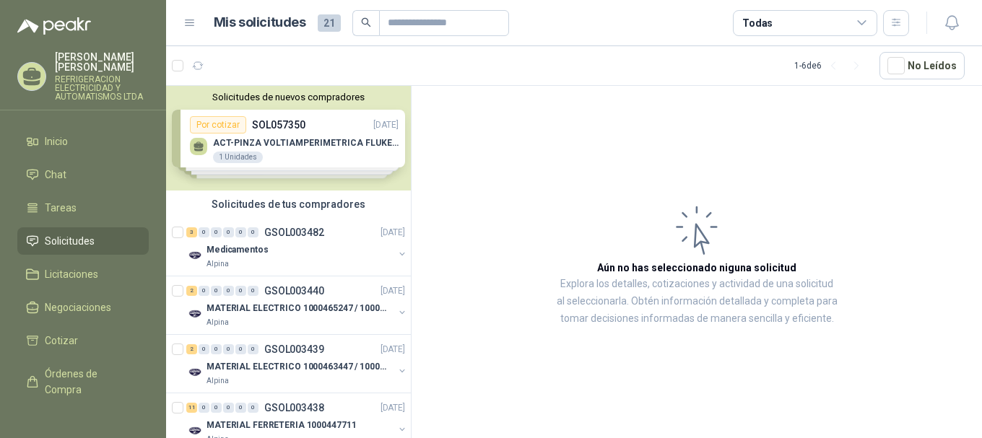
click at [861, 22] on icon at bounding box center [861, 23] width 13 height 13
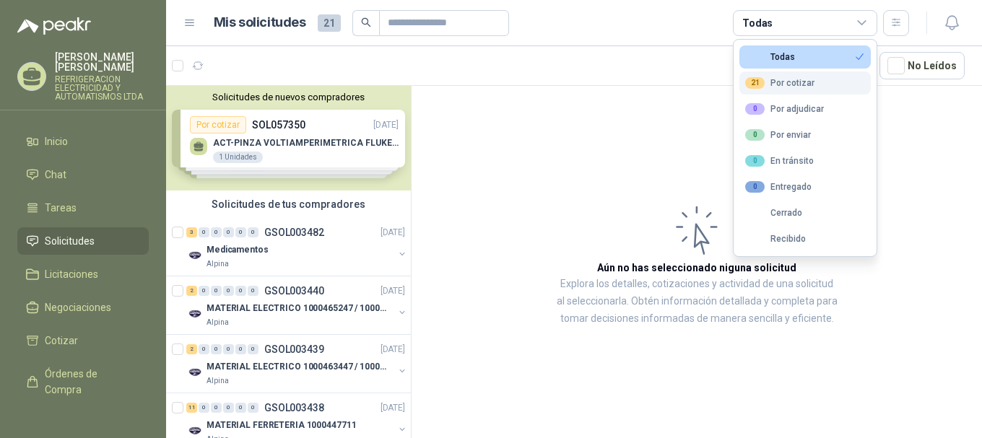
click at [768, 83] on div "21 Por cotizar" at bounding box center [779, 83] width 69 height 12
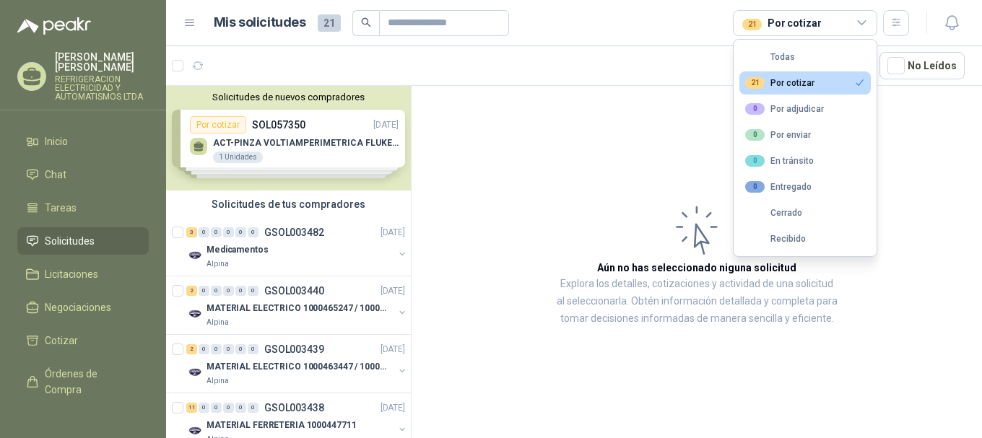
click at [325, 19] on span "21" at bounding box center [329, 22] width 23 height 17
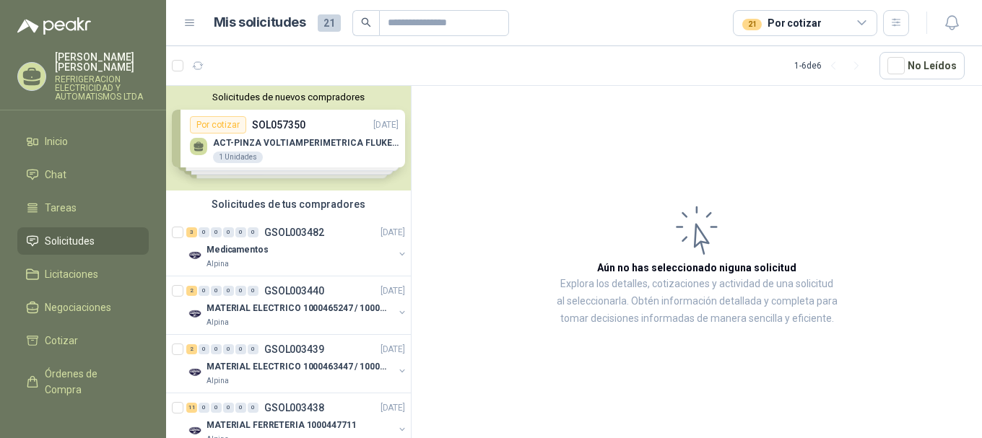
click at [271, 25] on h1 "Mis solicitudes" at bounding box center [260, 22] width 92 height 21
click at [193, 23] on icon at bounding box center [190, 23] width 9 height 6
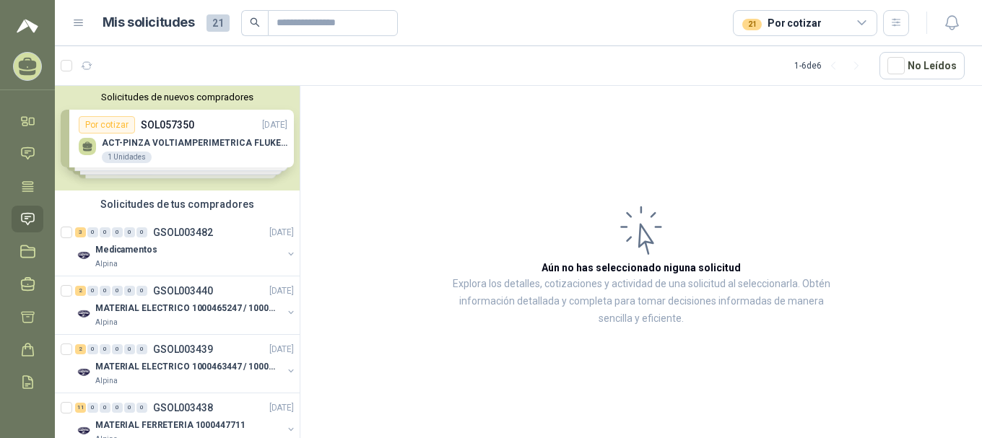
click at [214, 23] on span "21" at bounding box center [217, 22] width 23 height 17
click at [24, 25] on img at bounding box center [28, 25] width 22 height 17
click at [168, 25] on h1 "Mis solicitudes" at bounding box center [149, 22] width 92 height 21
click at [30, 123] on icon at bounding box center [32, 121] width 5 height 6
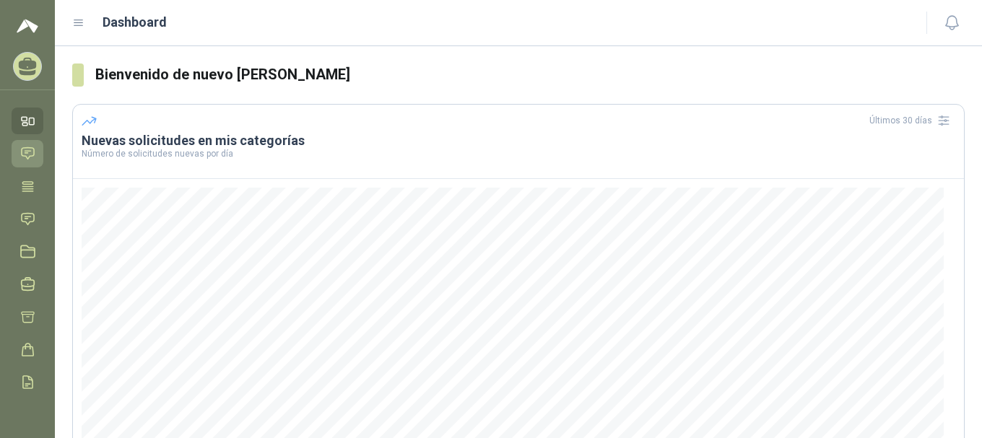
click at [28, 154] on icon at bounding box center [27, 153] width 15 height 15
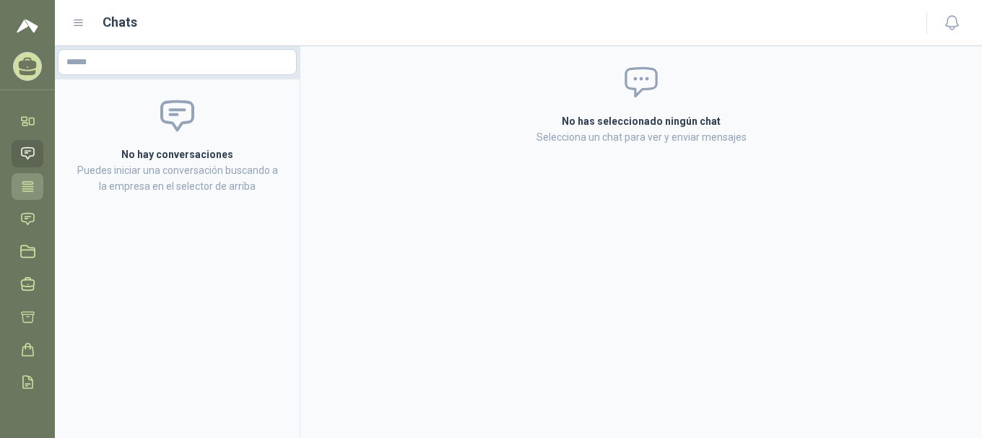
click at [32, 191] on icon at bounding box center [27, 185] width 11 height 9
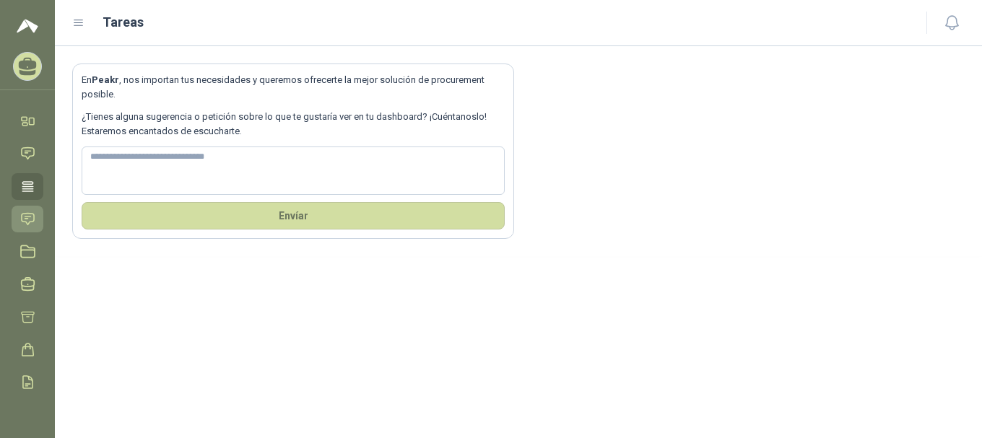
click at [28, 220] on icon at bounding box center [27, 219] width 15 height 15
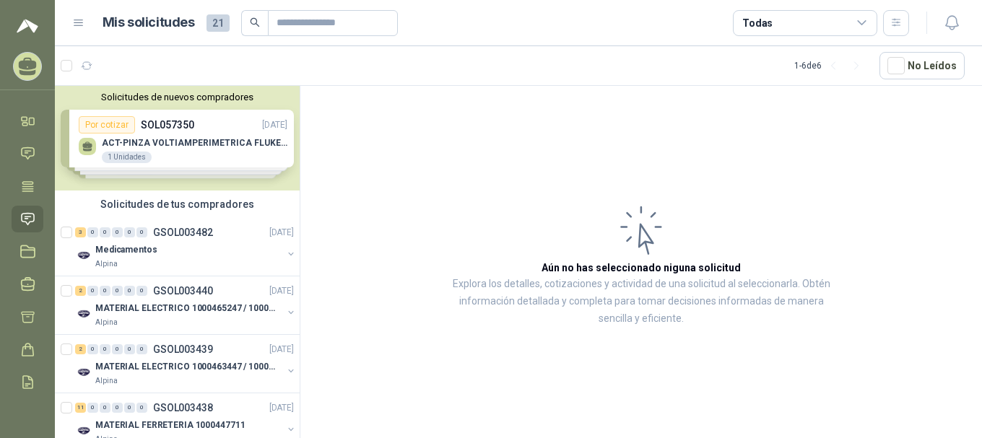
click at [54, 28] on div at bounding box center [27, 17] width 55 height 35
click at [87, 25] on div "Mis solicitudes 21 Todas" at bounding box center [490, 23] width 837 height 26
click at [86, 25] on div "Mis solicitudes 21 Todas" at bounding box center [490, 23] width 837 height 26
click at [32, 73] on icon at bounding box center [27, 73] width 17 height 6
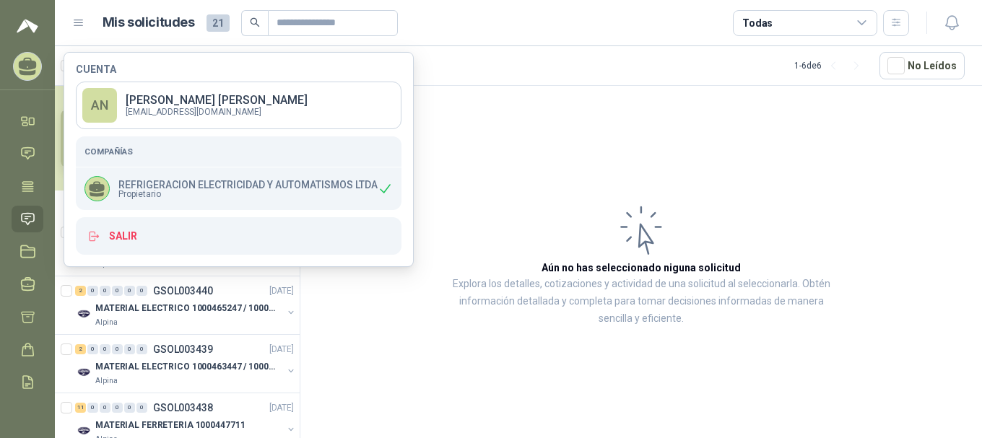
click at [193, 195] on span "Propietario" at bounding box center [247, 194] width 259 height 9
click at [136, 123] on link "AN ANA PRISCILA NIEVES GUTIERREZ refriautomatismos.contabilidad@gmail.com" at bounding box center [239, 106] width 326 height 48
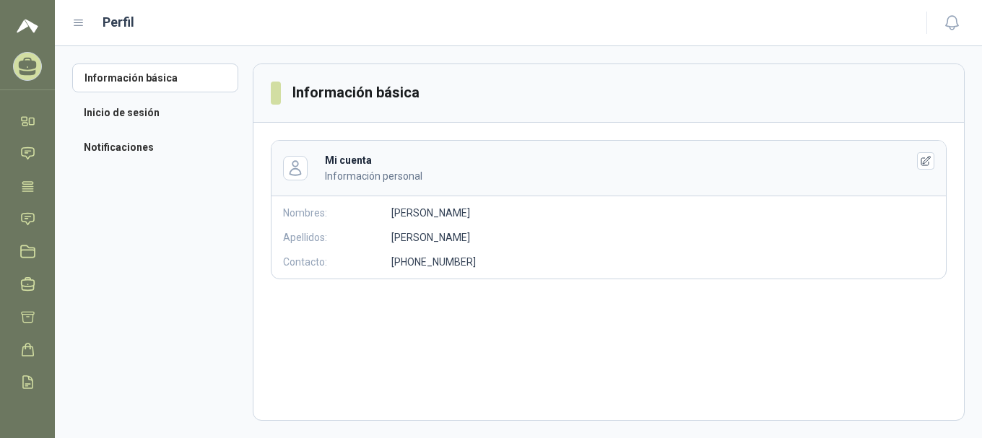
scroll to position [64, 0]
click at [83, 19] on icon at bounding box center [78, 23] width 13 height 13
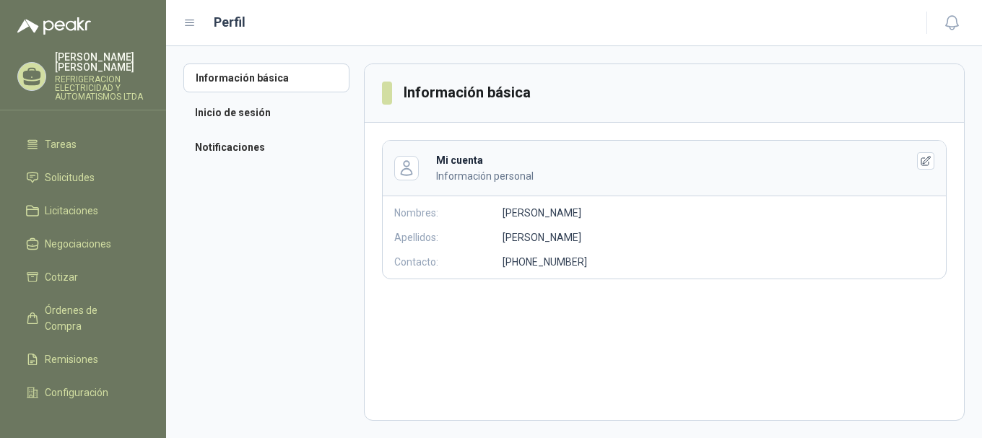
click at [223, 232] on aside "Información básica Inicio de sesión Notificaciones" at bounding box center [273, 242] width 180 height 357
click at [64, 182] on span "Solicitudes" at bounding box center [70, 178] width 50 height 16
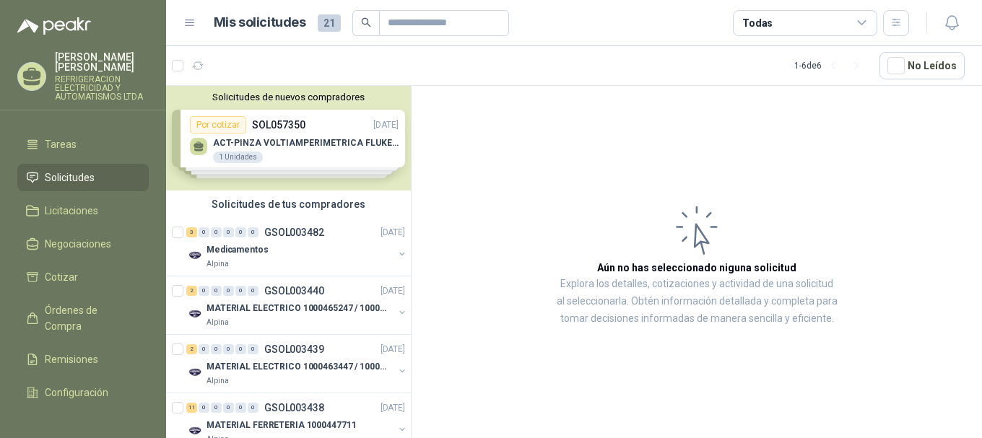
click at [97, 83] on p "REFRIGERACION ELECTRICIDAD Y AUTOMATISMOS LTDA" at bounding box center [102, 88] width 94 height 26
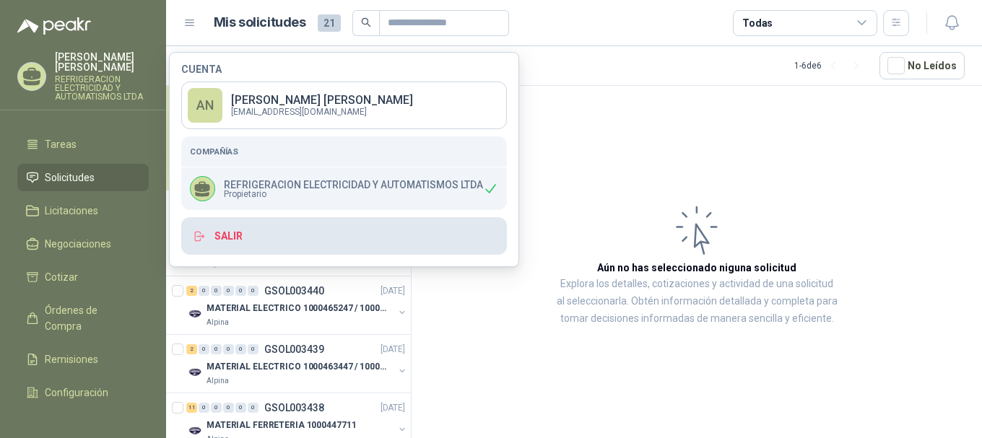
click at [230, 238] on button "Salir" at bounding box center [344, 236] width 326 height 38
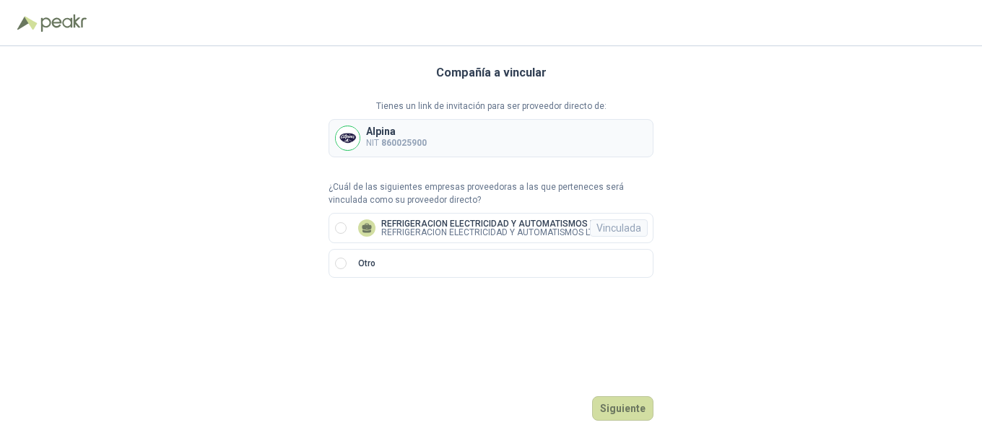
click at [779, 106] on div "Compañía a vincular Tienes un link de invitación para ser proveedor directo de:…" at bounding box center [491, 242] width 982 height 392
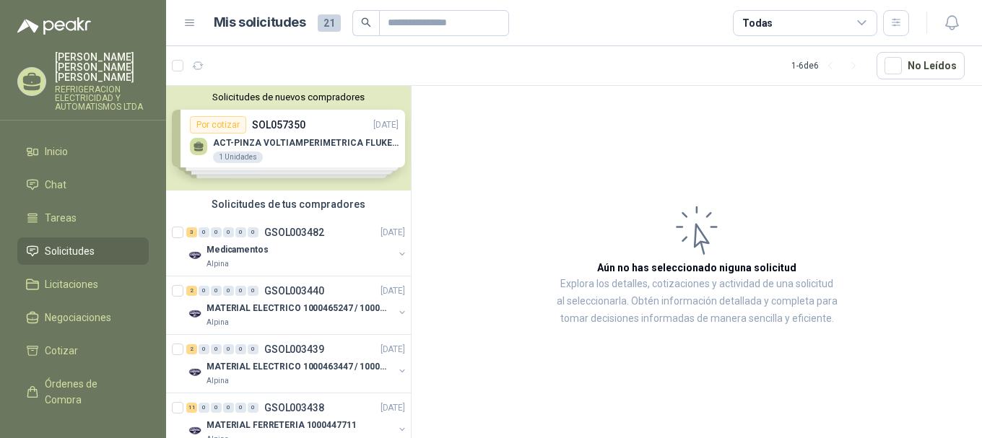
click at [110, 85] on p "REFRIGERACION ELECTRICIDAD Y AUTOMATISMOS LTDA" at bounding box center [102, 98] width 94 height 26
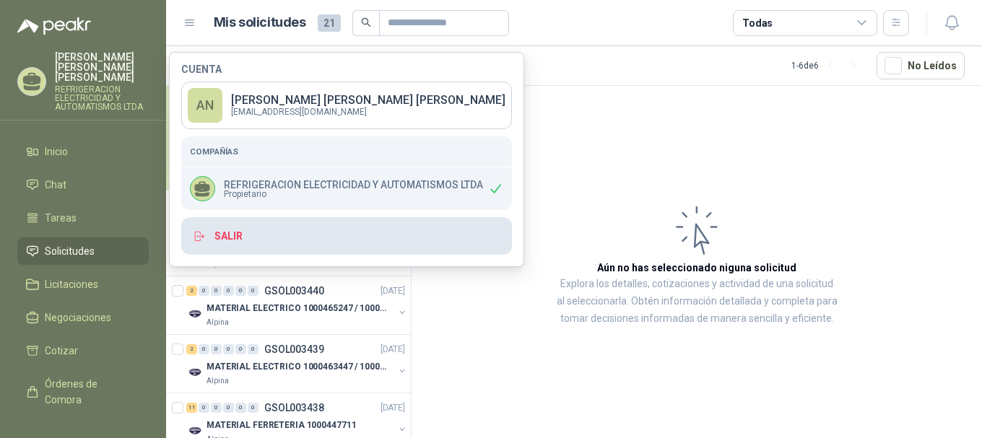
click at [242, 232] on button "Salir" at bounding box center [346, 236] width 331 height 38
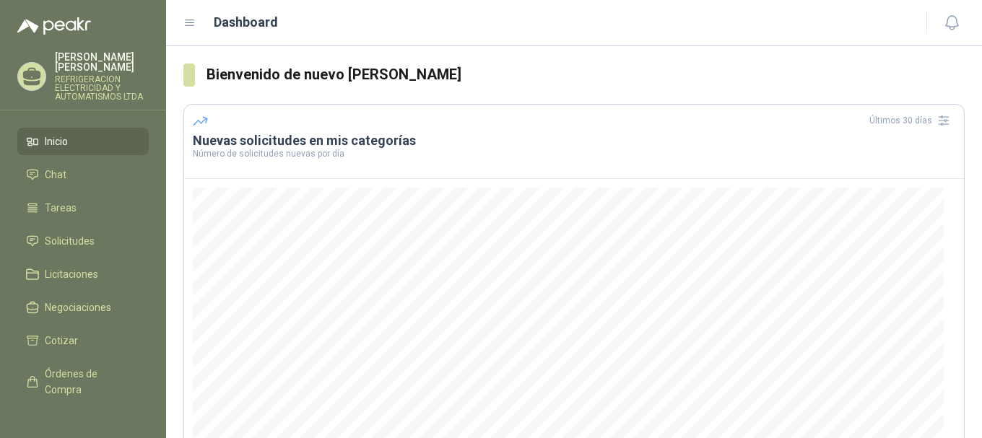
click at [105, 73] on div "[PERSON_NAME] REFRIGERACION ELECTRICIDAD Y AUTOMATISMOS LTDA" at bounding box center [102, 76] width 94 height 49
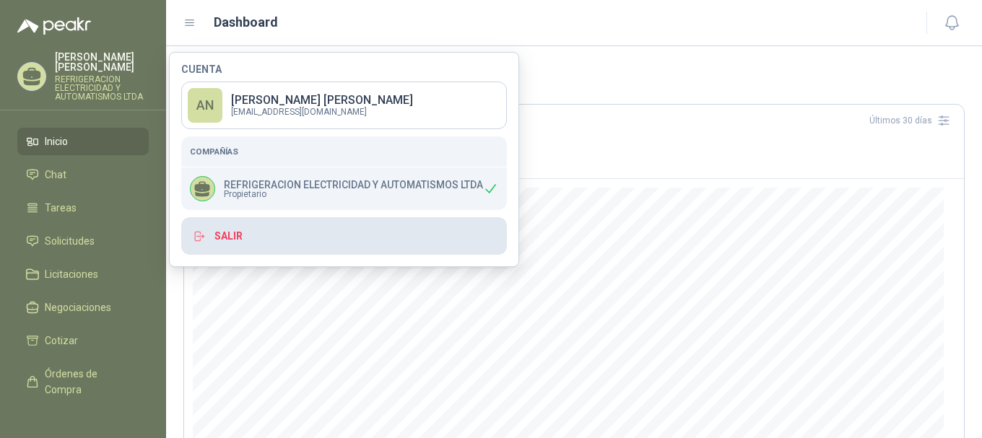
click at [233, 235] on button "Salir" at bounding box center [344, 236] width 326 height 38
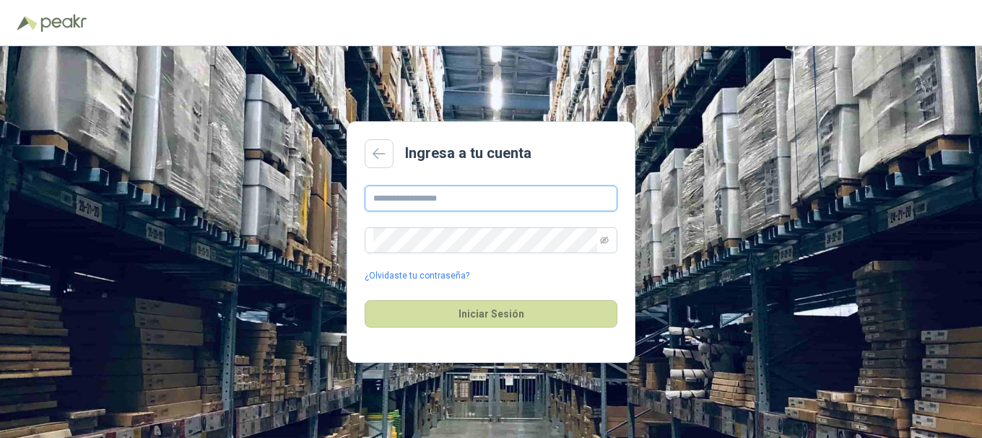
click at [479, 201] on input "text" at bounding box center [491, 199] width 253 height 26
type input "**********"
click at [604, 243] on icon "eye-invisible" at bounding box center [604, 240] width 9 height 9
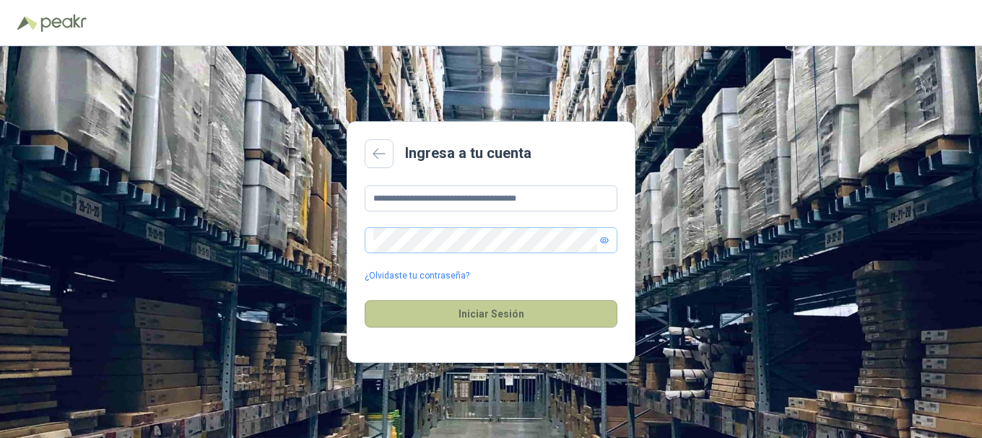
click at [487, 315] on button "Iniciar Sesión" at bounding box center [491, 313] width 253 height 27
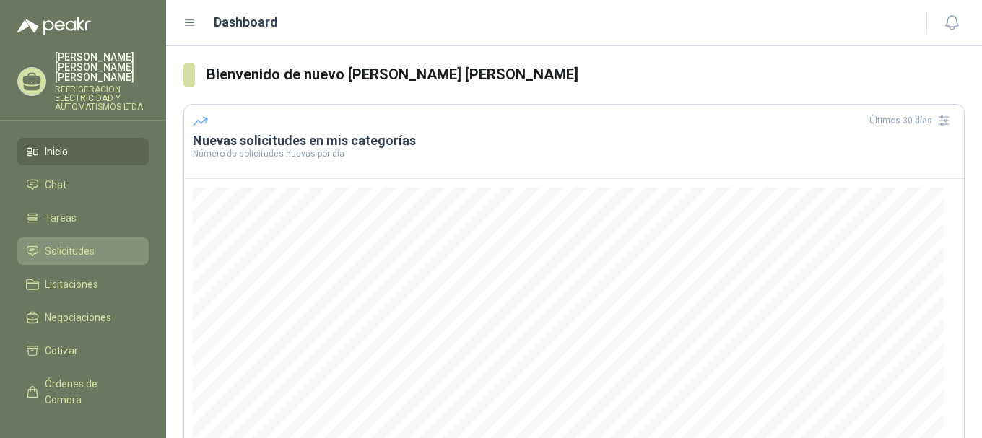
click at [87, 245] on span "Solicitudes" at bounding box center [70, 251] width 50 height 16
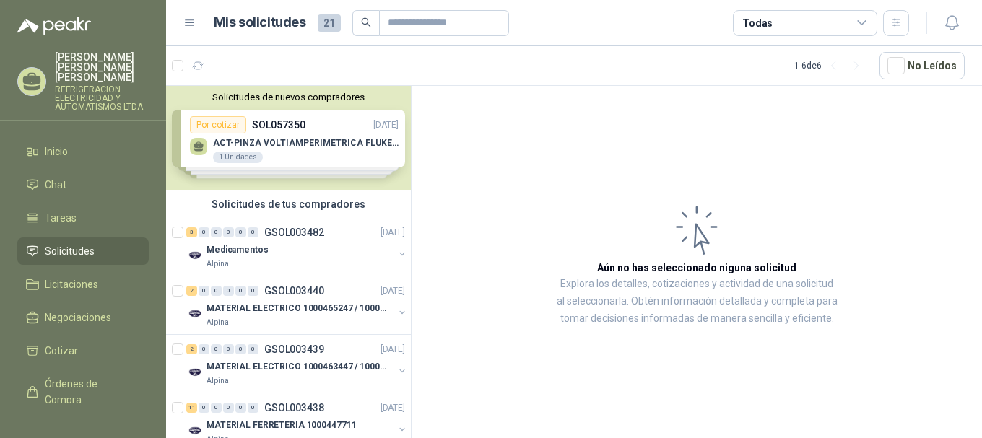
click at [106, 85] on p "REFRIGERACION ELECTRICIDAD Y AUTOMATISMOS LTDA" at bounding box center [102, 98] width 94 height 26
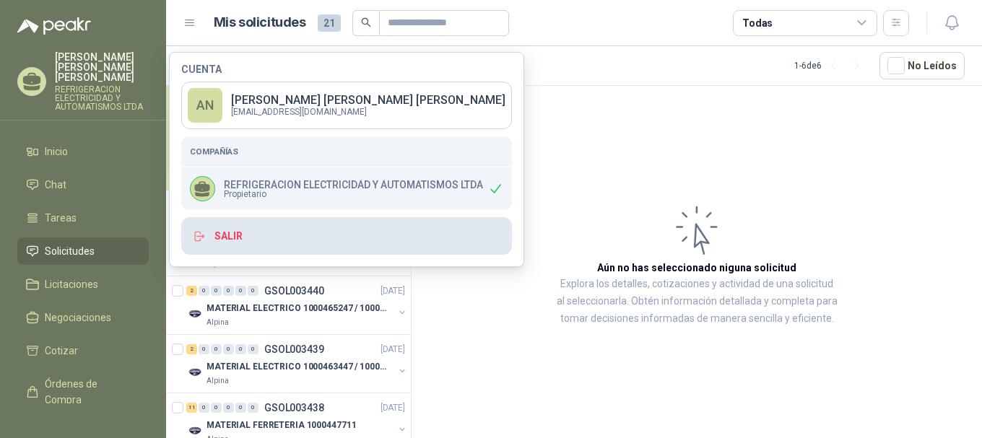
click at [230, 241] on button "Salir" at bounding box center [346, 236] width 331 height 38
